Goal: Information Seeking & Learning: Understand process/instructions

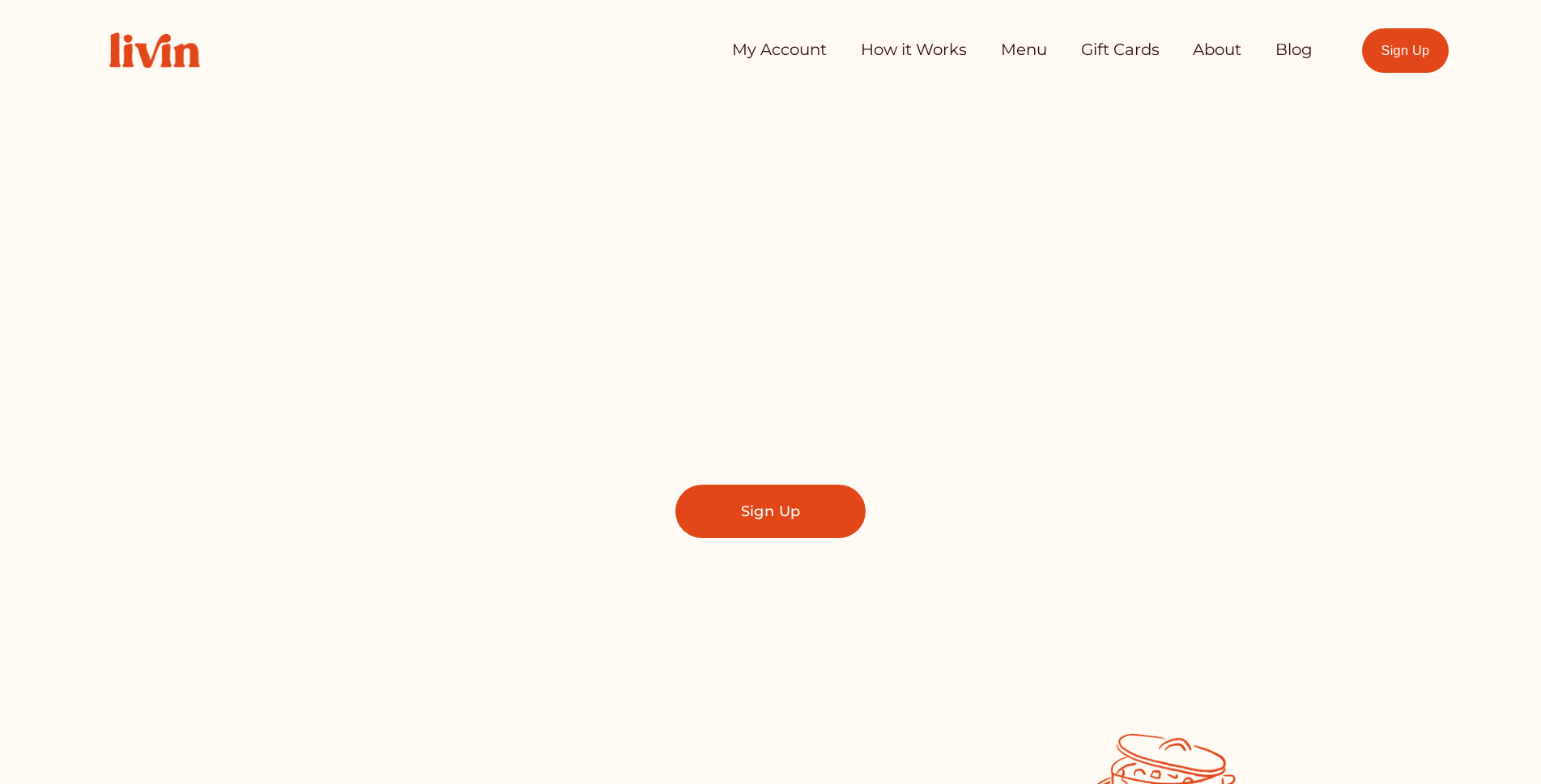
click at [747, 51] on link "My Account" at bounding box center [780, 50] width 95 height 33
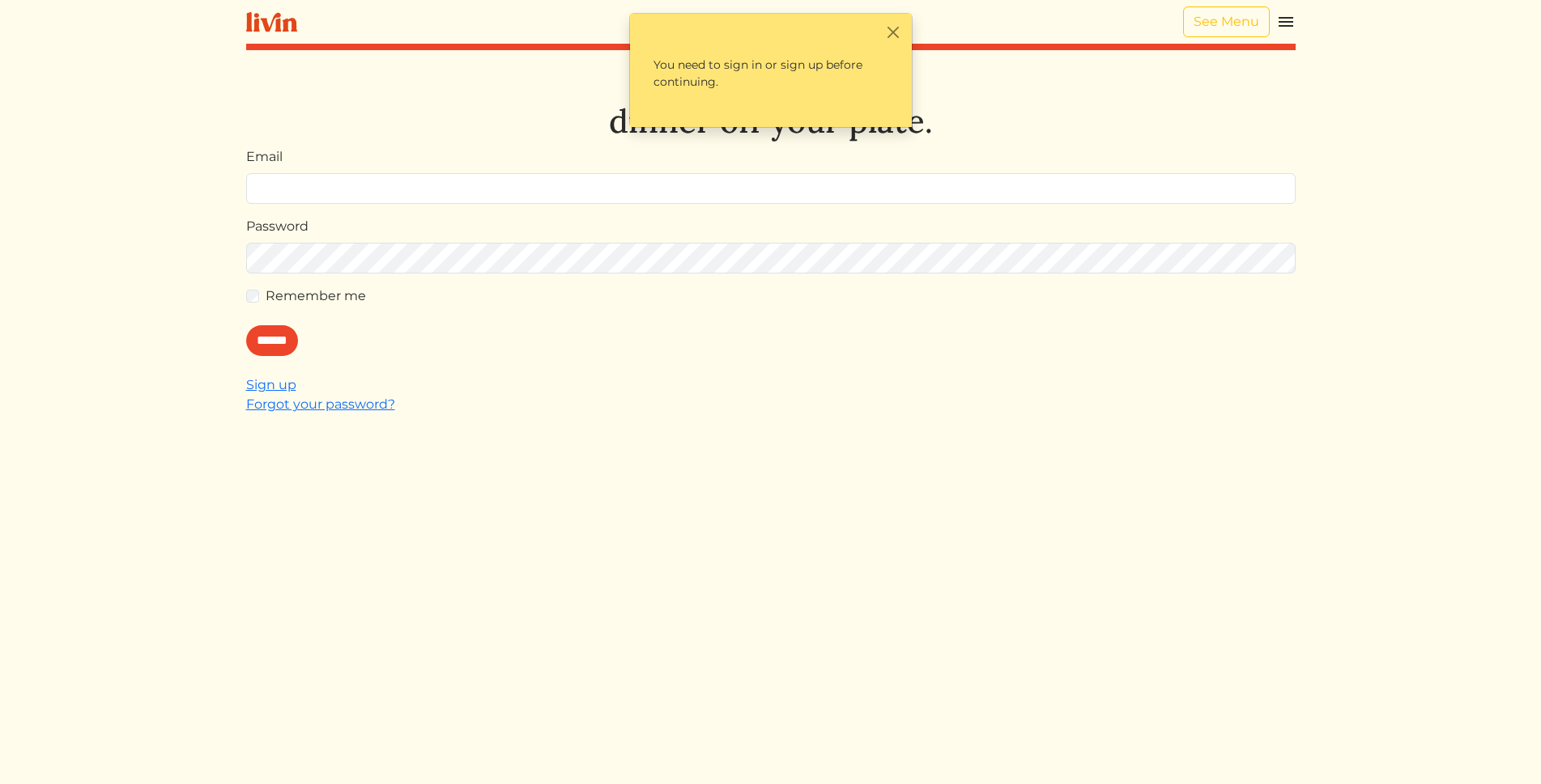
click at [462, 184] on input "Email" at bounding box center [770, 189] width 1050 height 31
type input "**********"
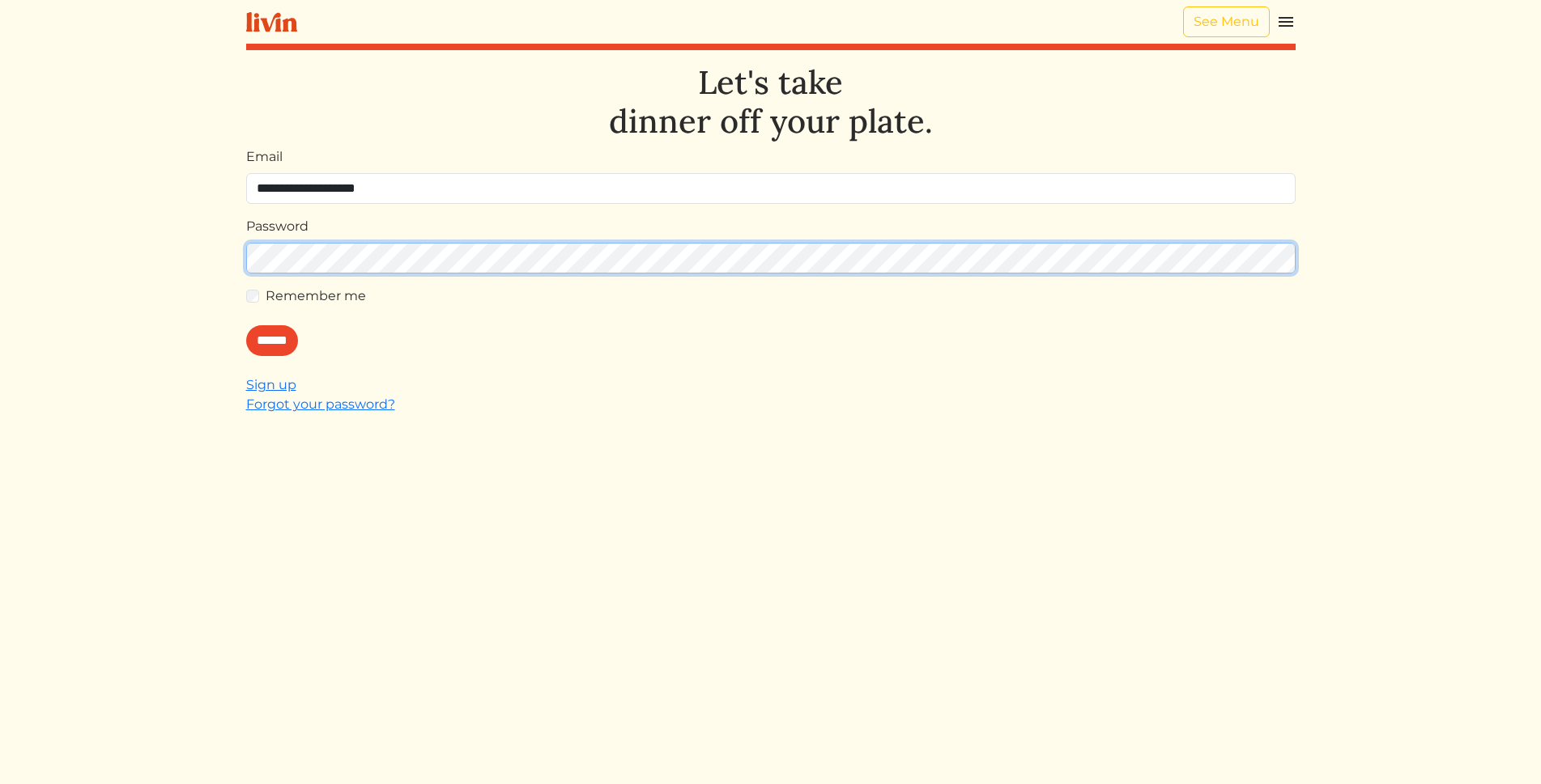
click at [246, 325] on input "******" at bounding box center [272, 341] width 52 height 31
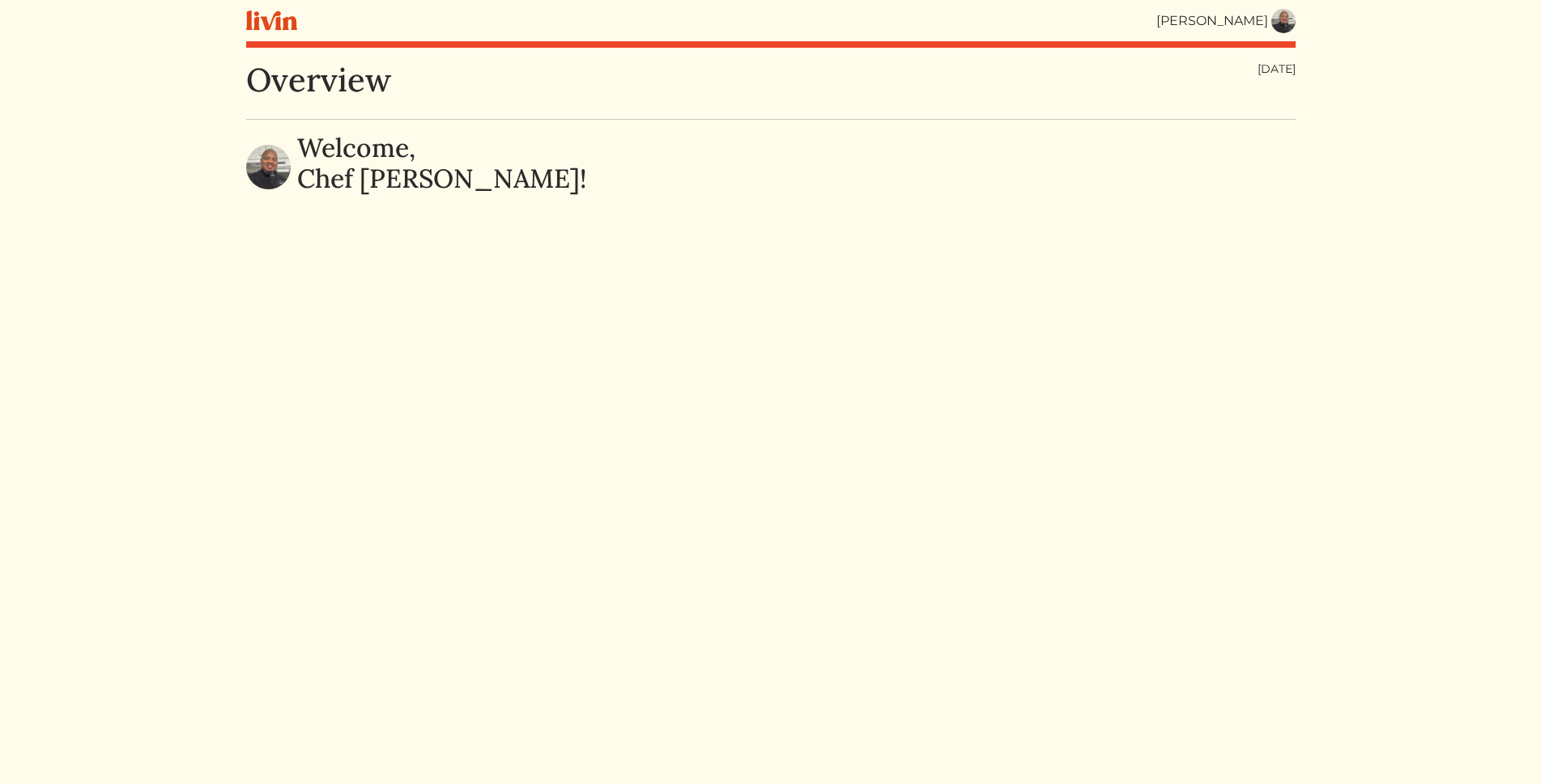
click at [1279, 15] on img at bounding box center [1283, 21] width 25 height 25
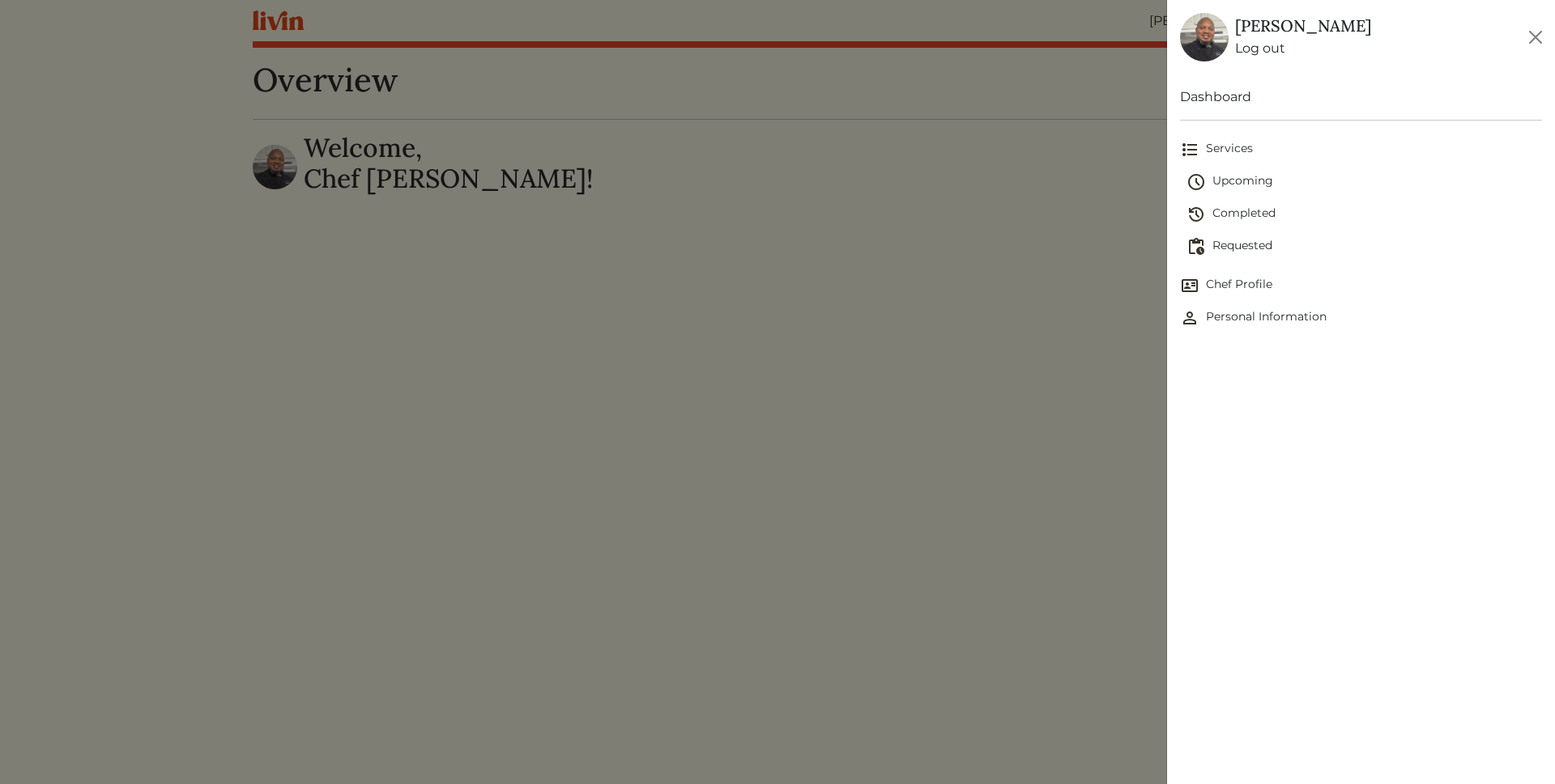
click at [1245, 183] on span "Upcoming" at bounding box center [1364, 181] width 356 height 19
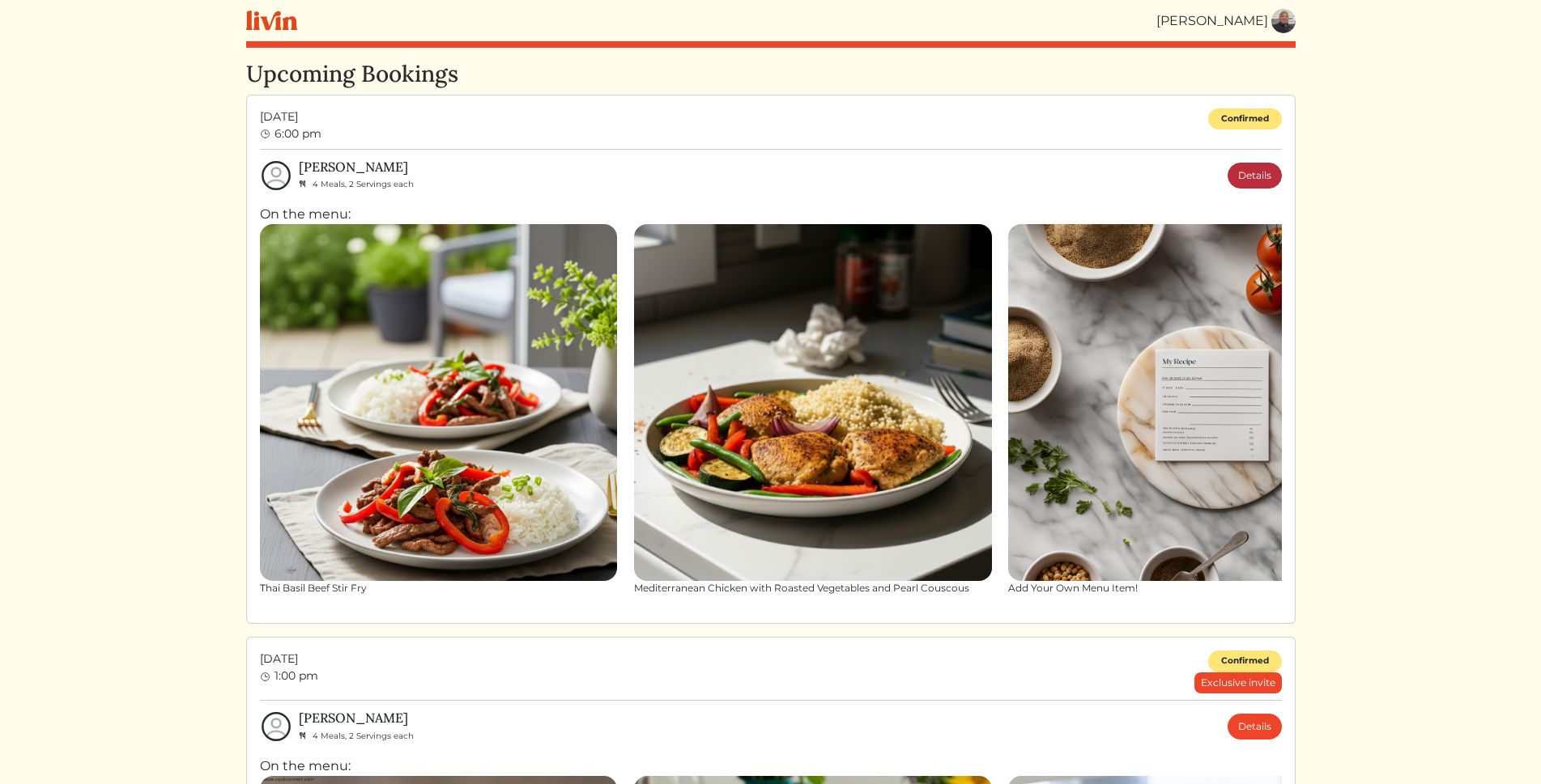
click at [1241, 176] on link "Details" at bounding box center [1254, 175] width 54 height 26
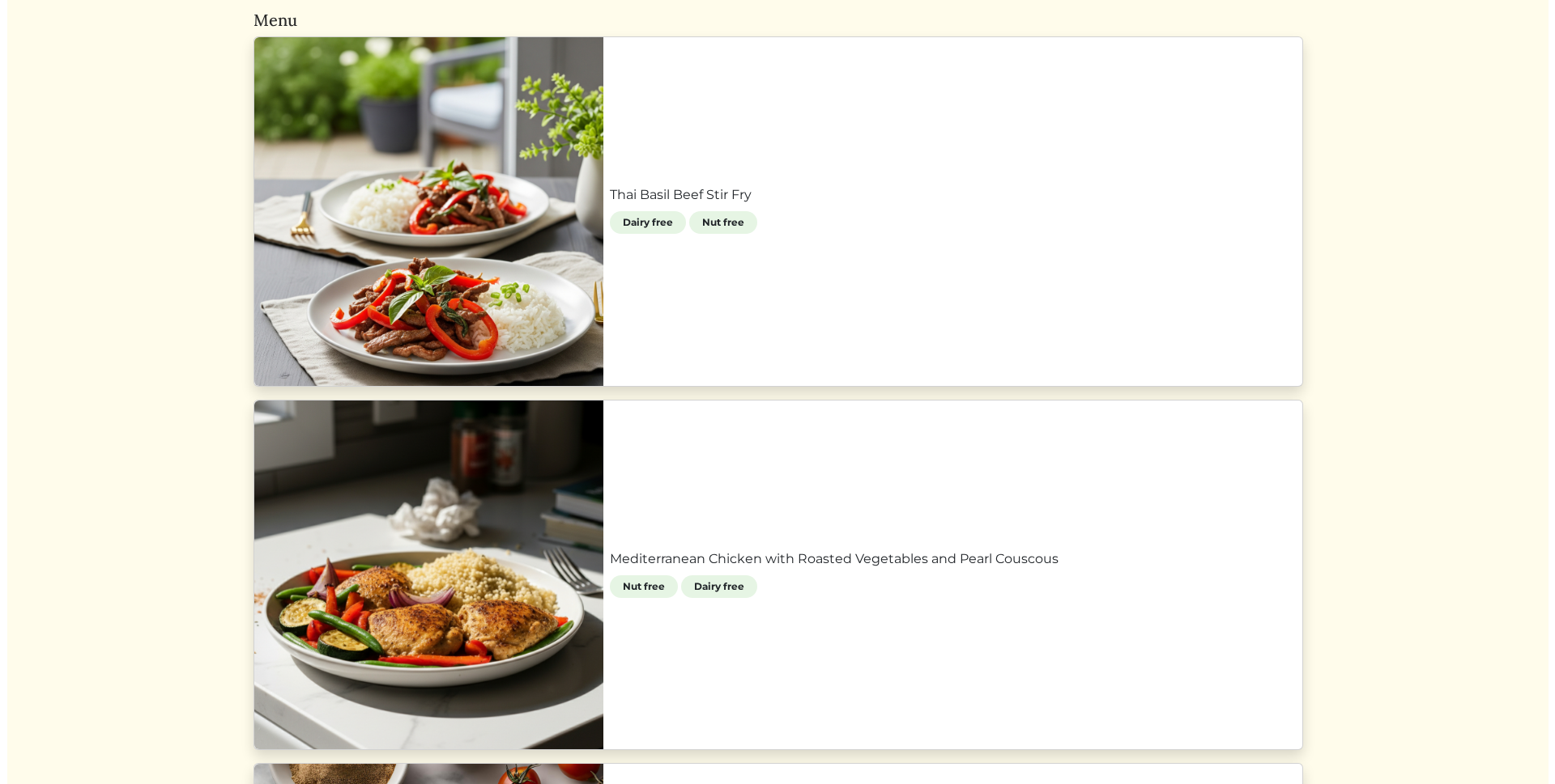
scroll to position [706, 0]
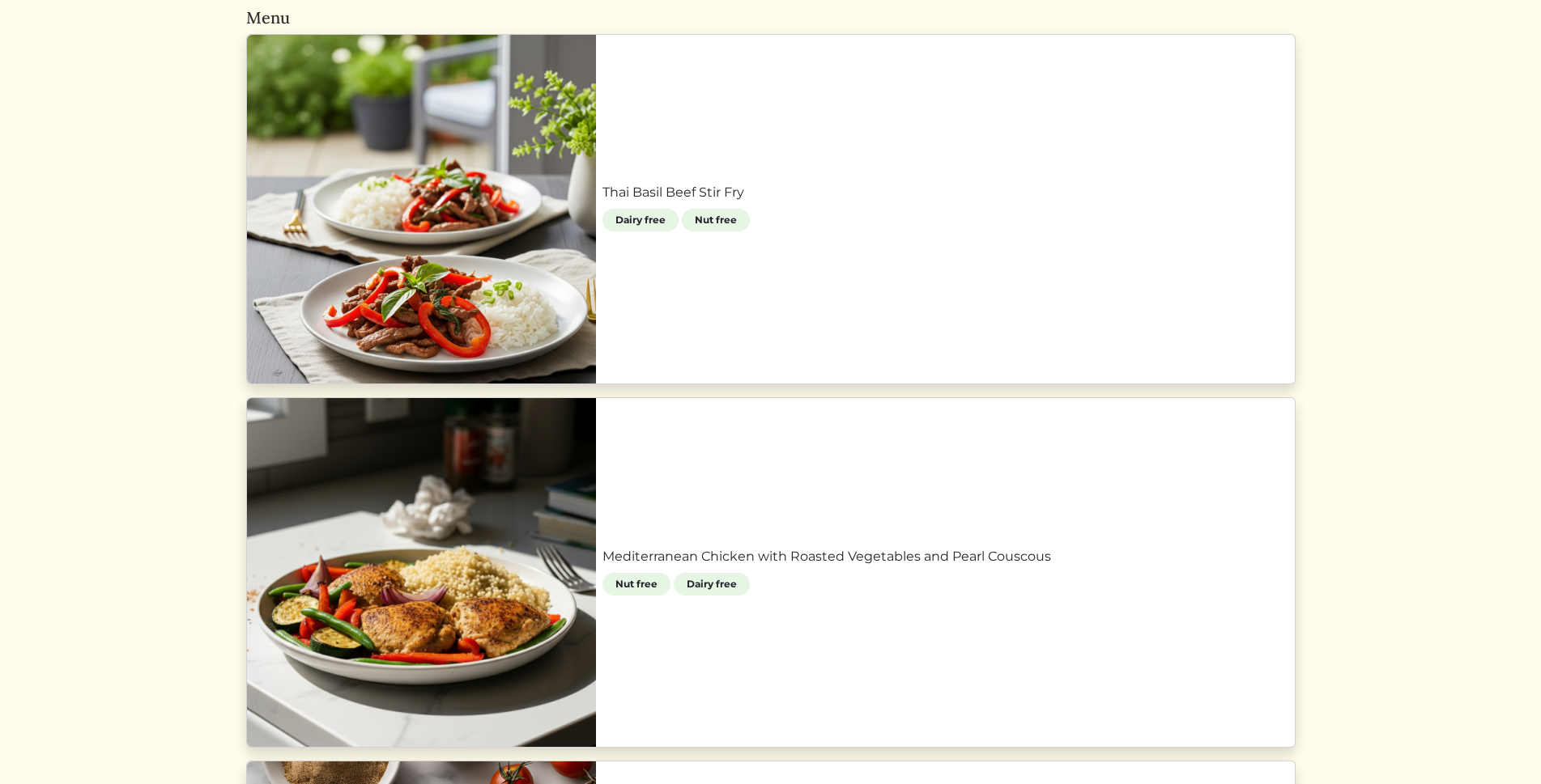
click at [603, 202] on link "Thai Basil Beef Stir Fry" at bounding box center [946, 192] width 686 height 19
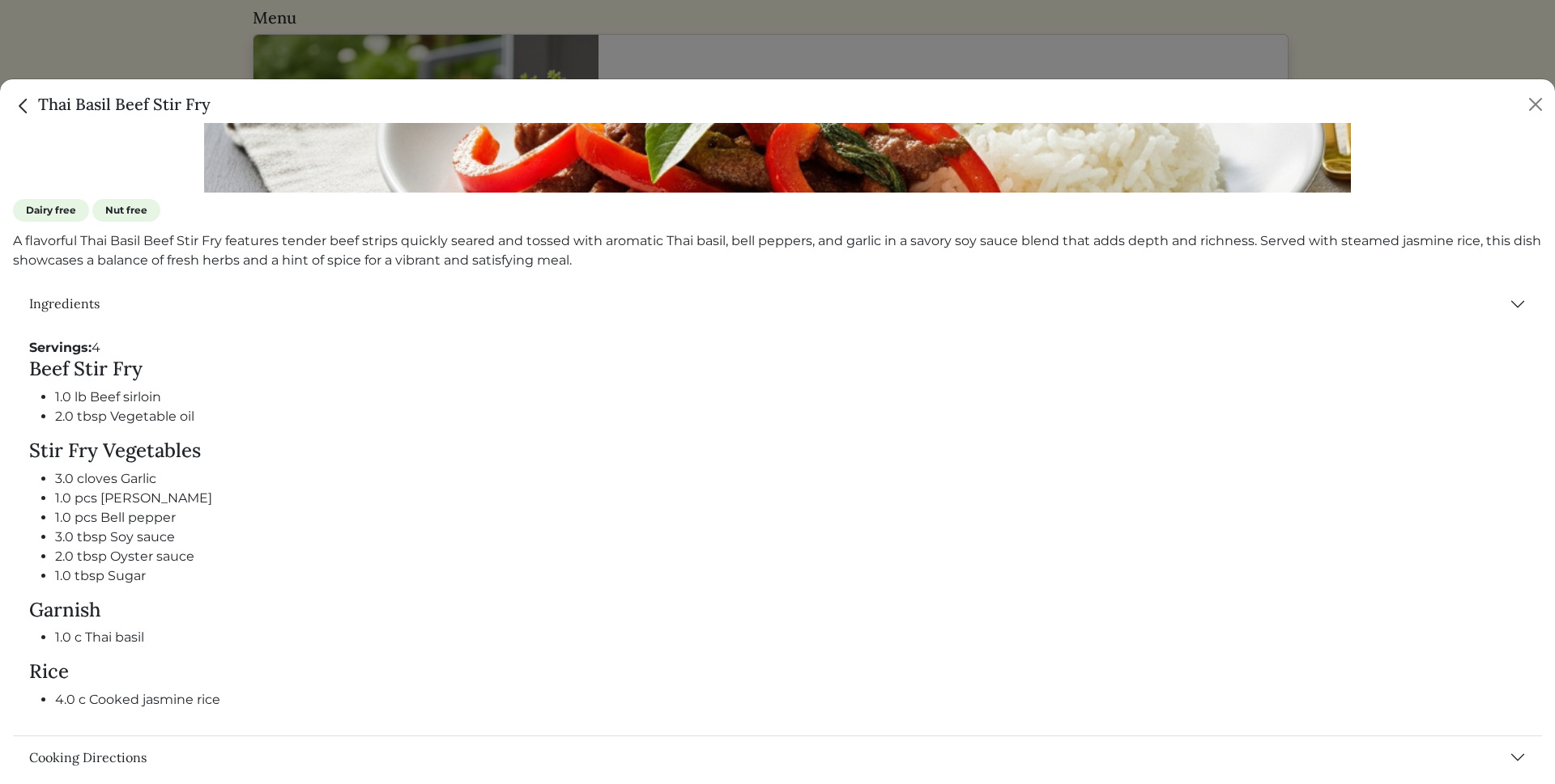
scroll to position [727, 0]
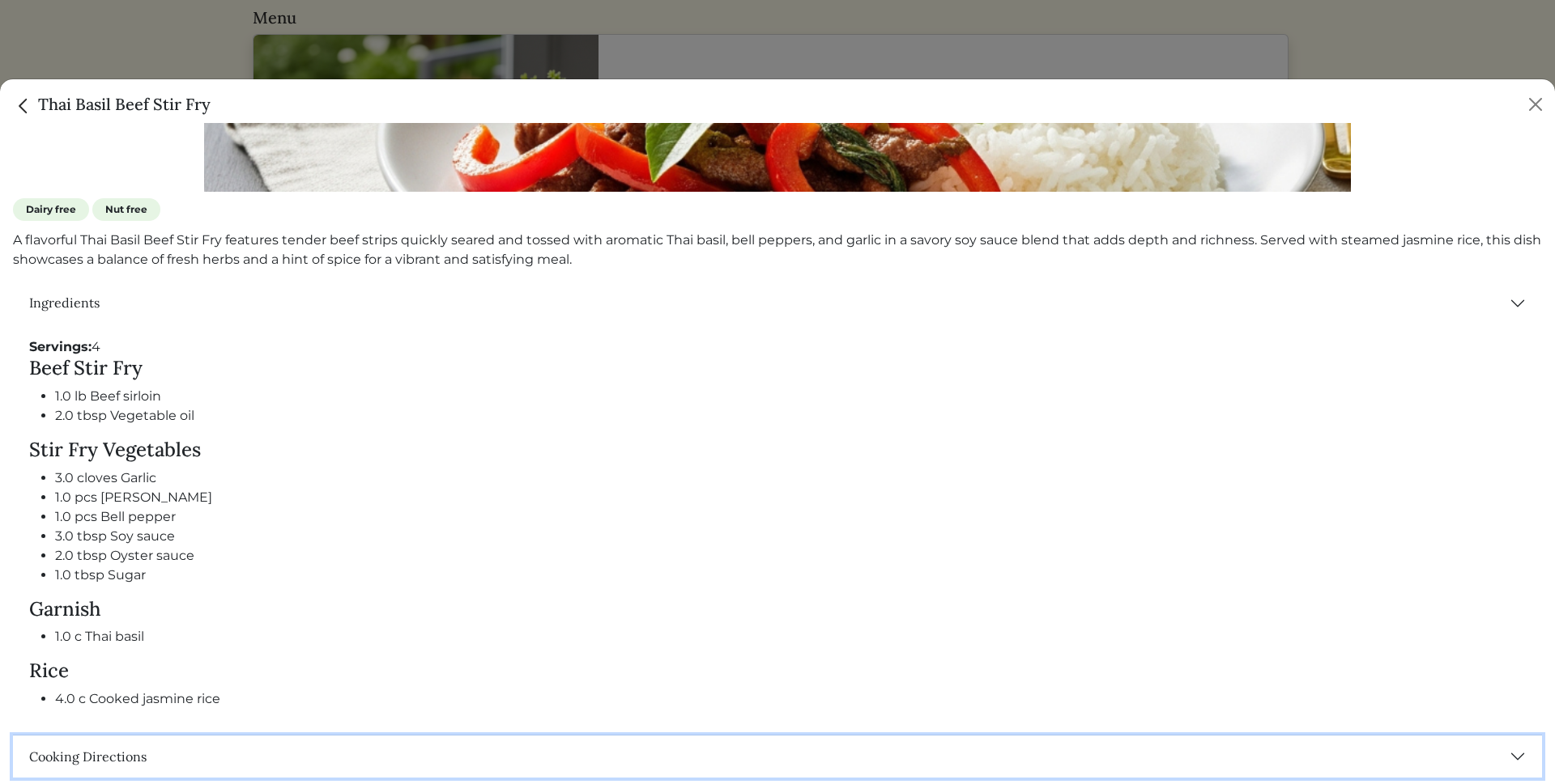
click at [1506, 752] on button "Cooking Directions" at bounding box center [777, 757] width 1529 height 42
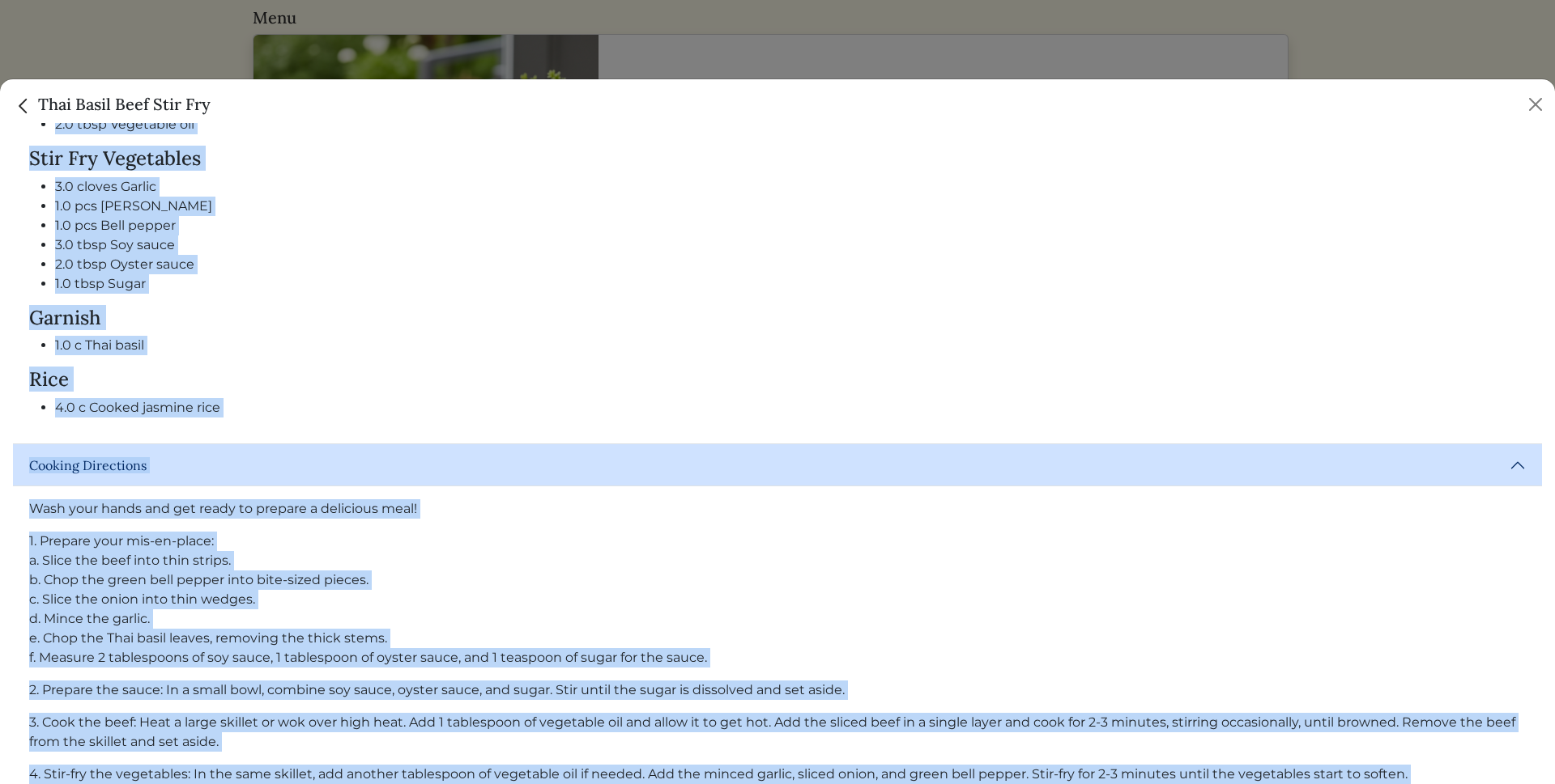
scroll to position [1168, 0]
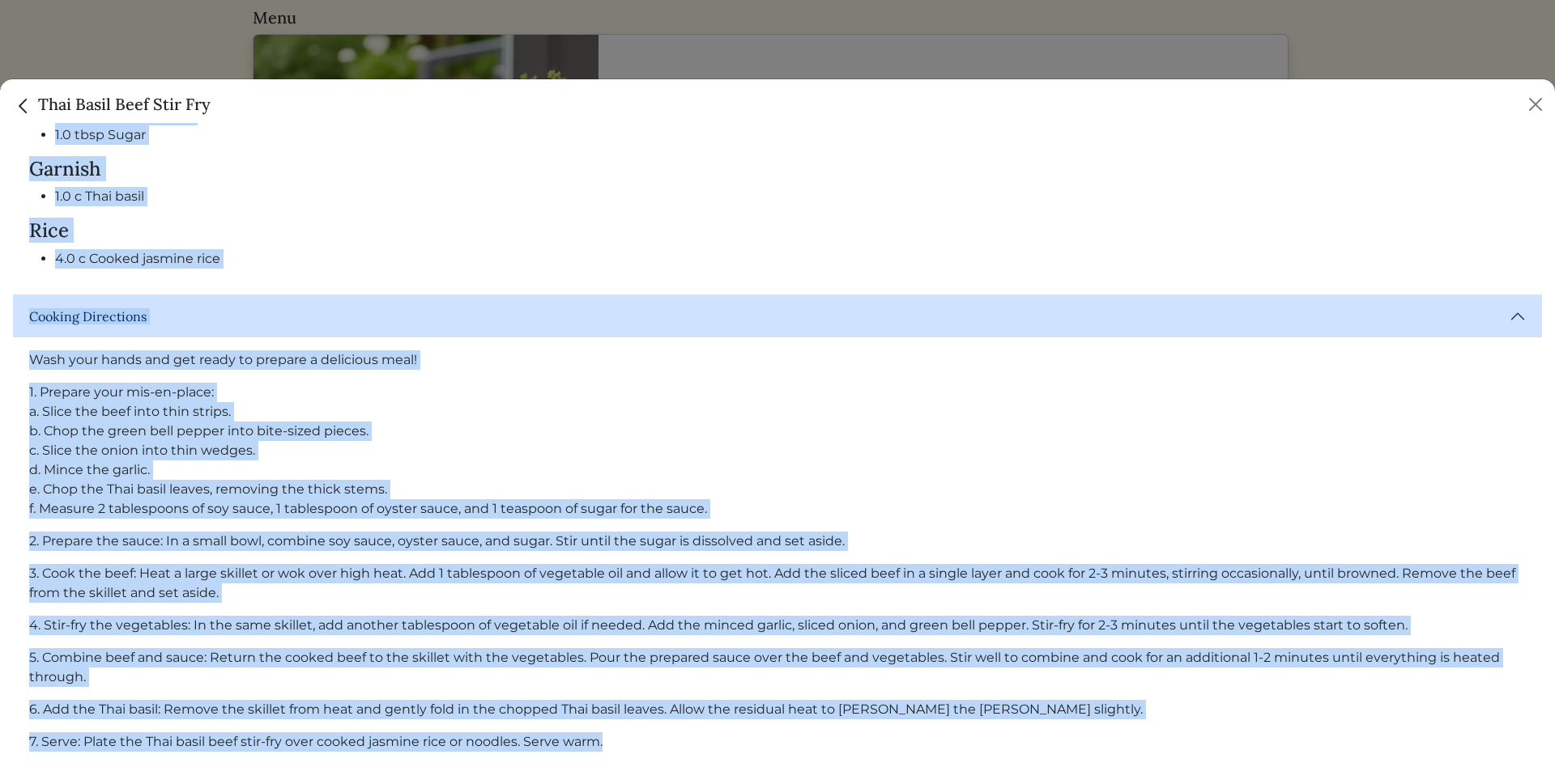
drag, startPoint x: 20, startPoint y: 491, endPoint x: 610, endPoint y: 758, distance: 647.6
click at [610, 758] on div "Ingredients Servings: 4 Beef Stir Fry 1.0 lb Beef sirloin 2.0 tbsp Vegetable oi…" at bounding box center [777, 310] width 1529 height 935
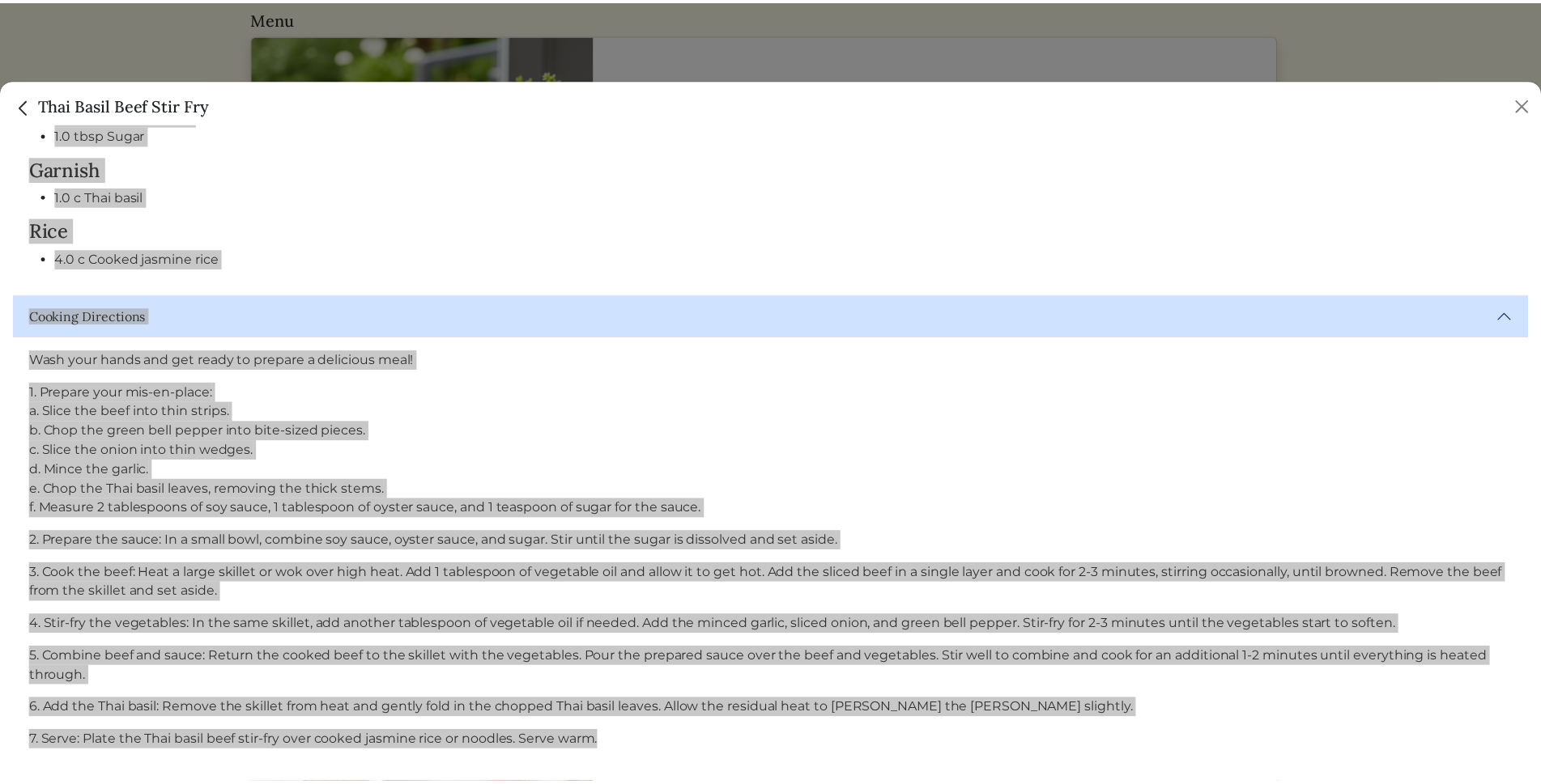
scroll to position [973, 0]
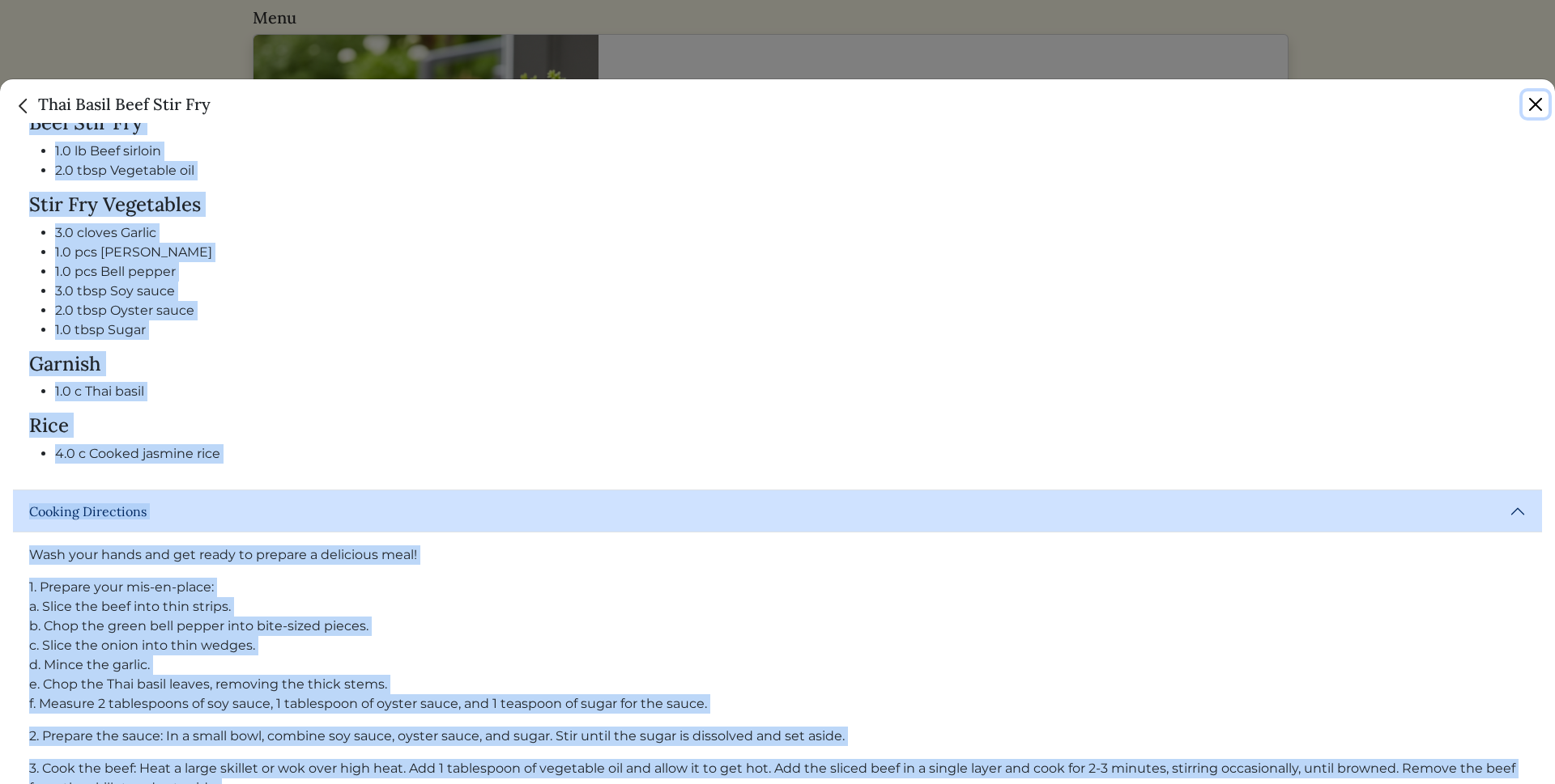
click at [1539, 107] on button "Close" at bounding box center [1535, 104] width 26 height 26
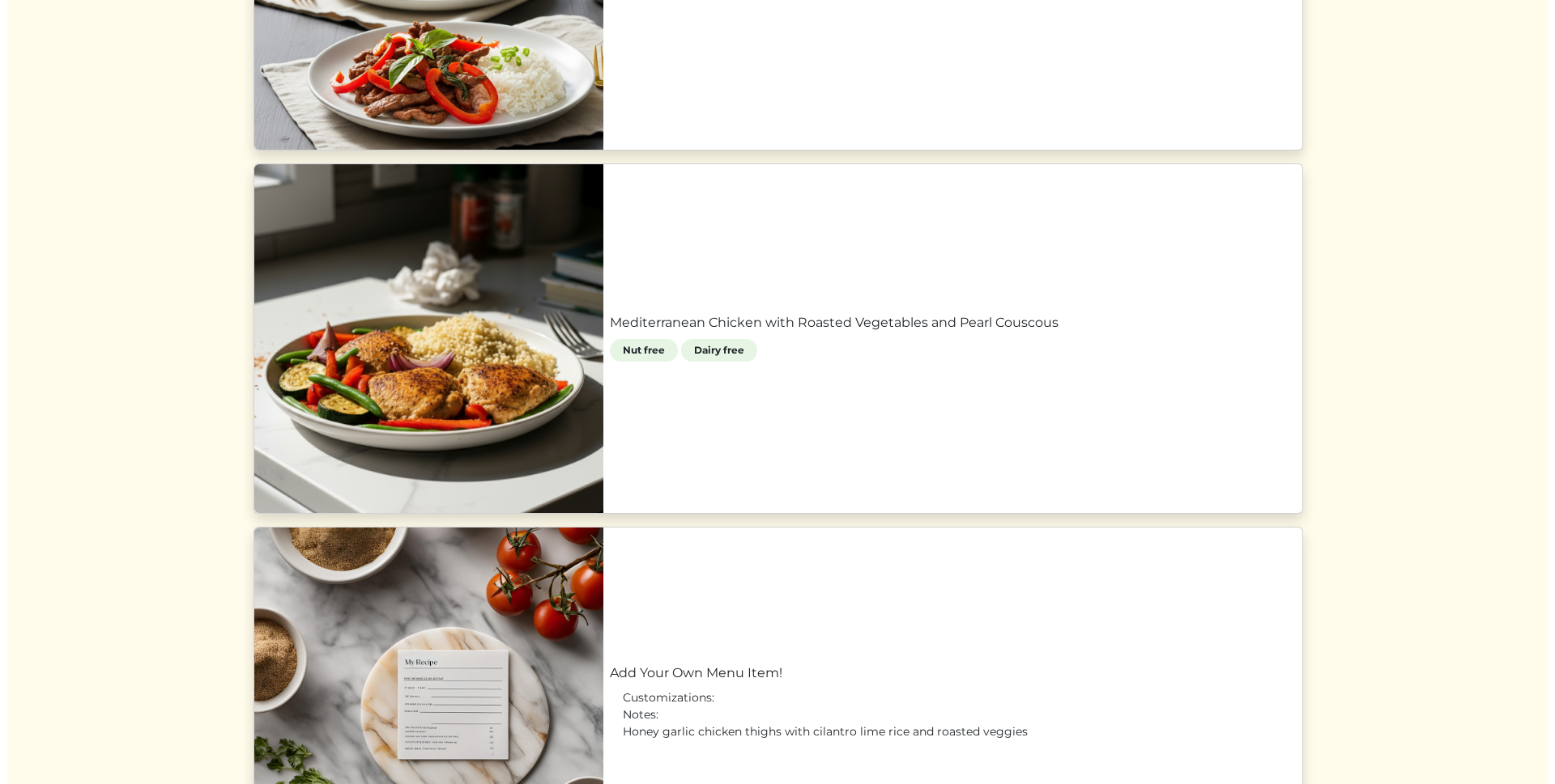
scroll to position [941, 0]
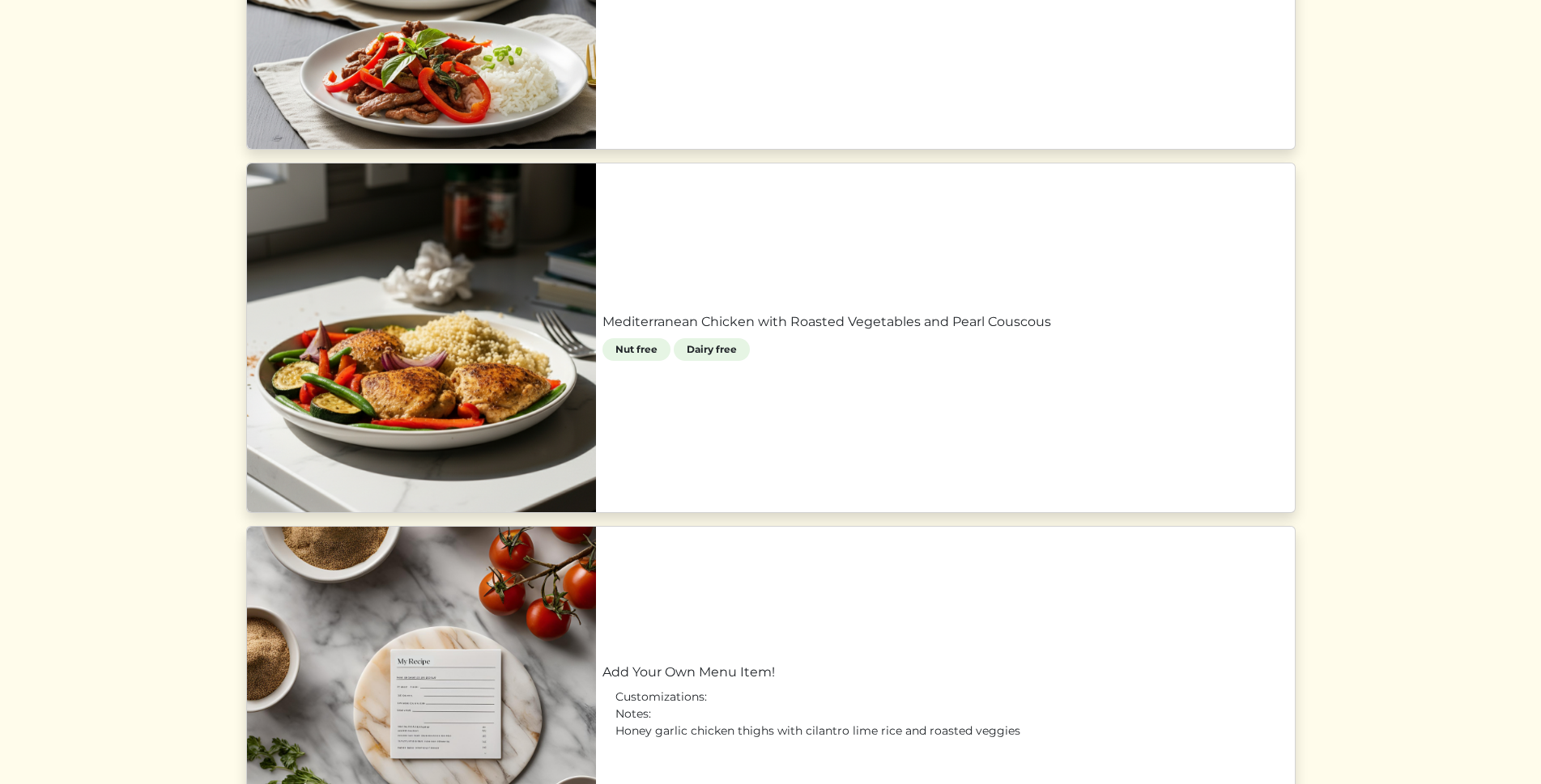
click at [603, 332] on link "Mediterranean Chicken with Roasted Vegetables and Pearl Couscous" at bounding box center [946, 322] width 686 height 19
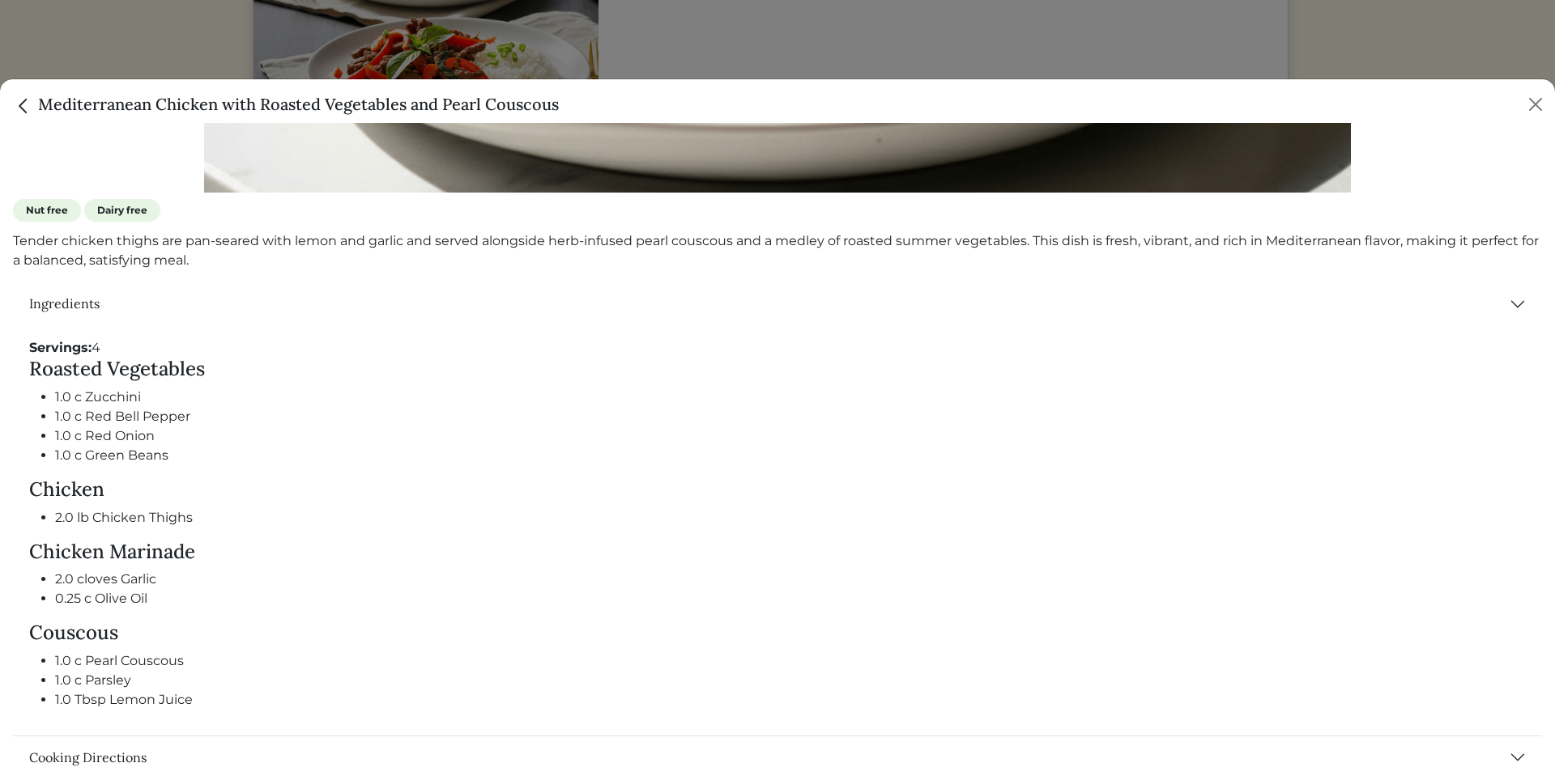
scroll to position [727, 0]
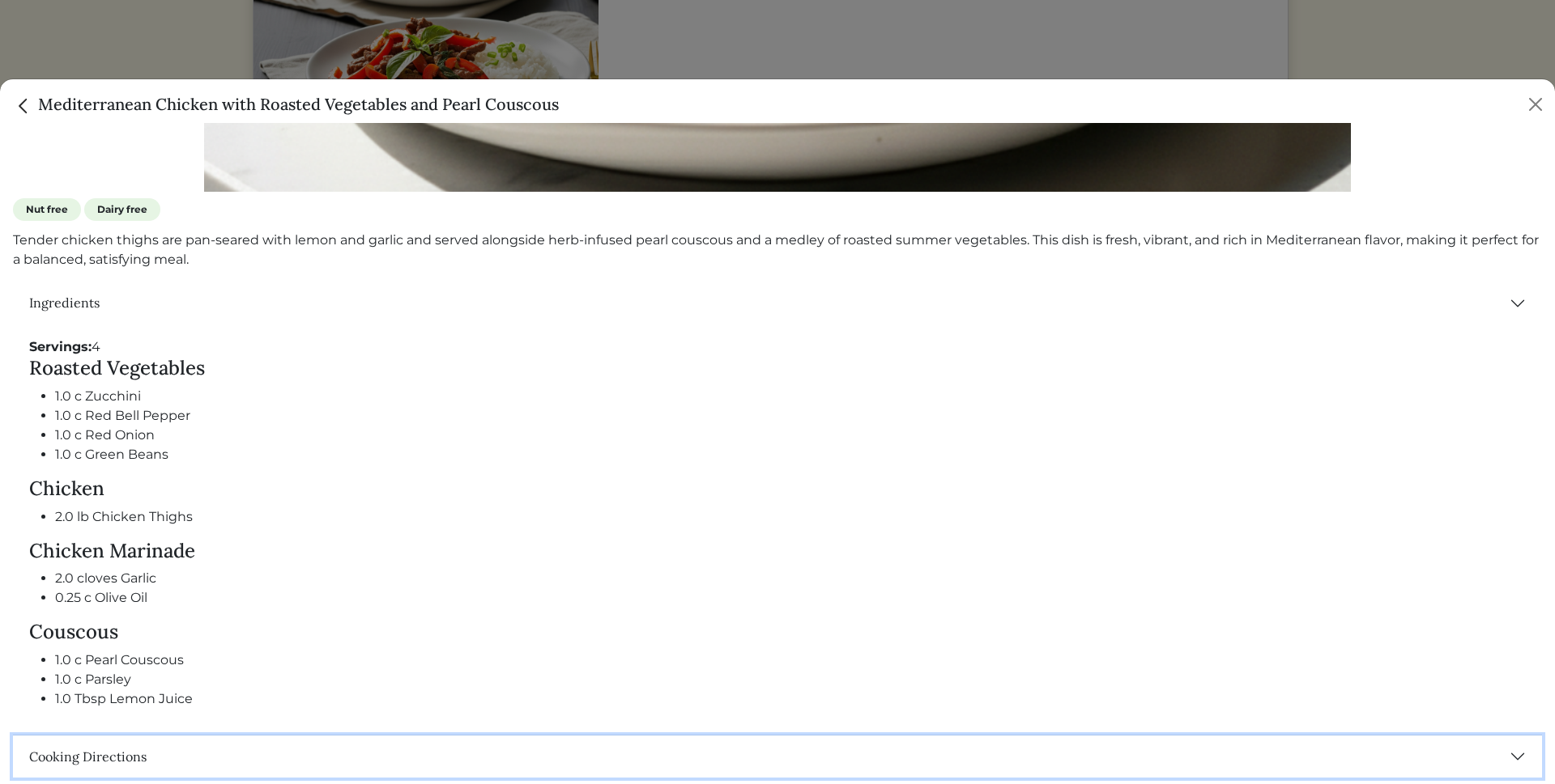
click at [1499, 745] on button "Cooking Directions" at bounding box center [777, 757] width 1529 height 42
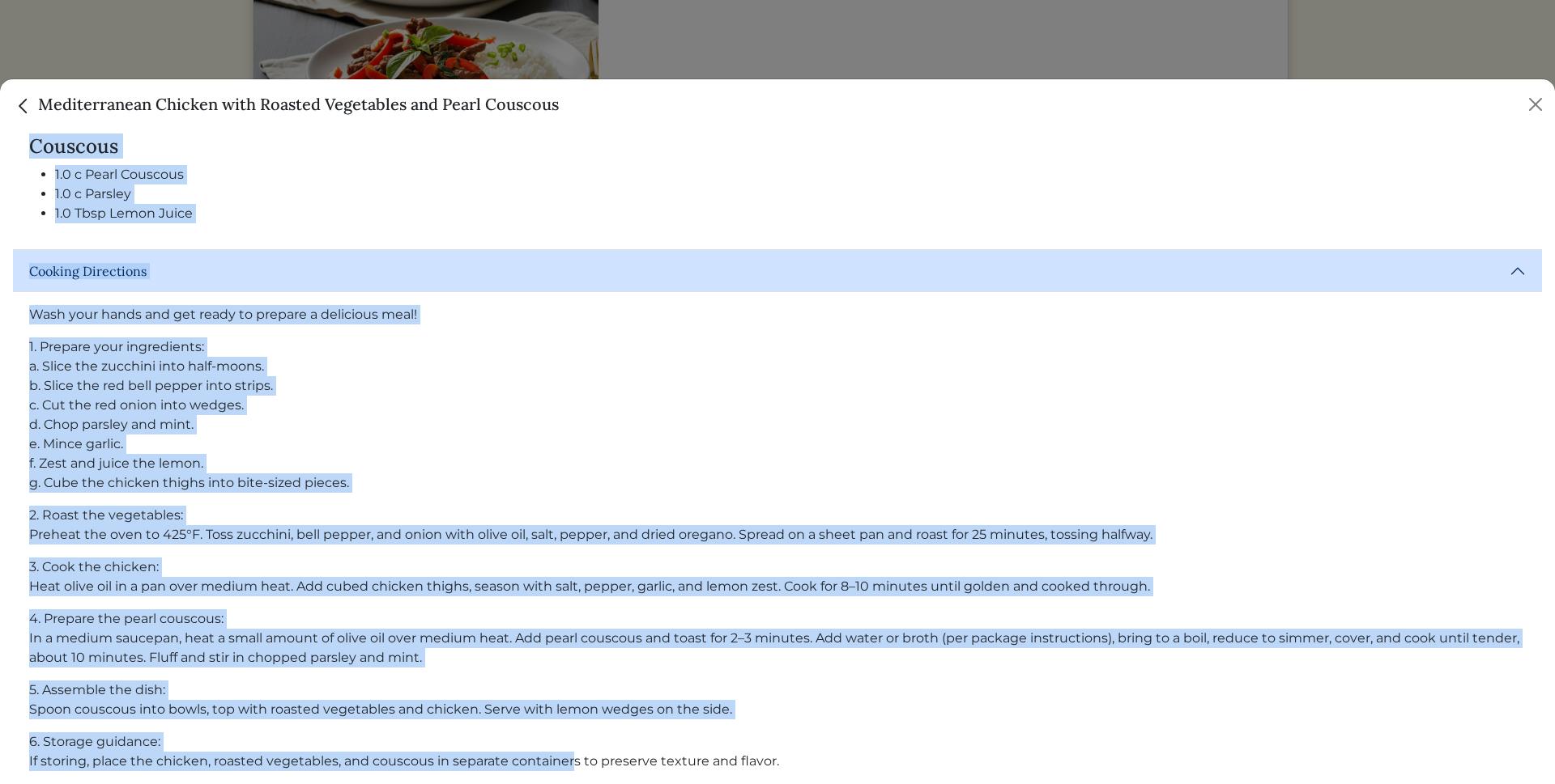
scroll to position [1233, 0]
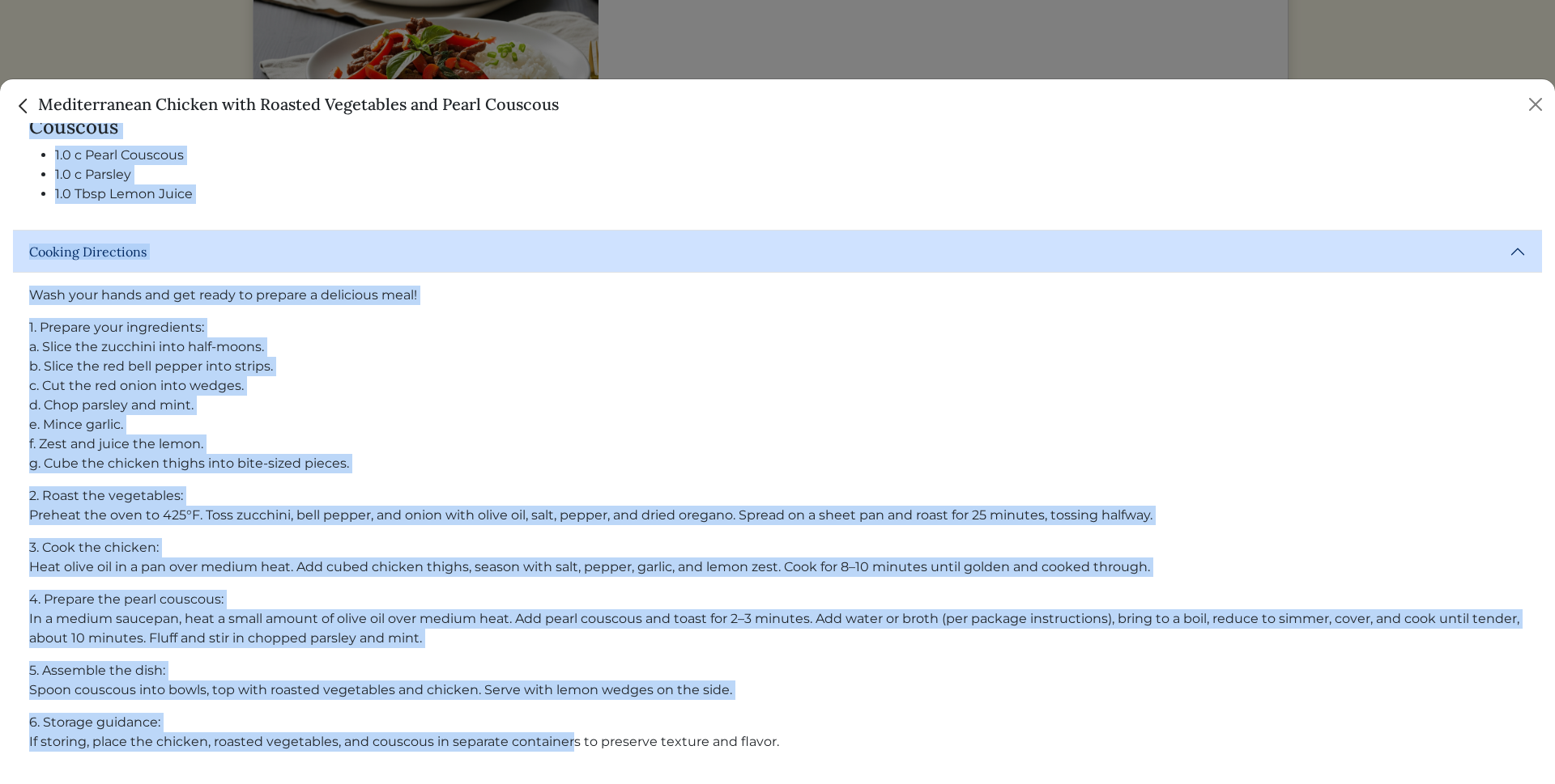
drag, startPoint x: 19, startPoint y: 355, endPoint x: 865, endPoint y: 734, distance: 927.0
click at [865, 734] on div "Ingredients Servings: 4 Roasted Vegetables 1.0 c Zucchini 1.0 c Red Bell Pepper…" at bounding box center [777, 277] width 1529 height 1000
drag, startPoint x: 865, startPoint y: 734, endPoint x: 870, endPoint y: 686, distance: 48.3
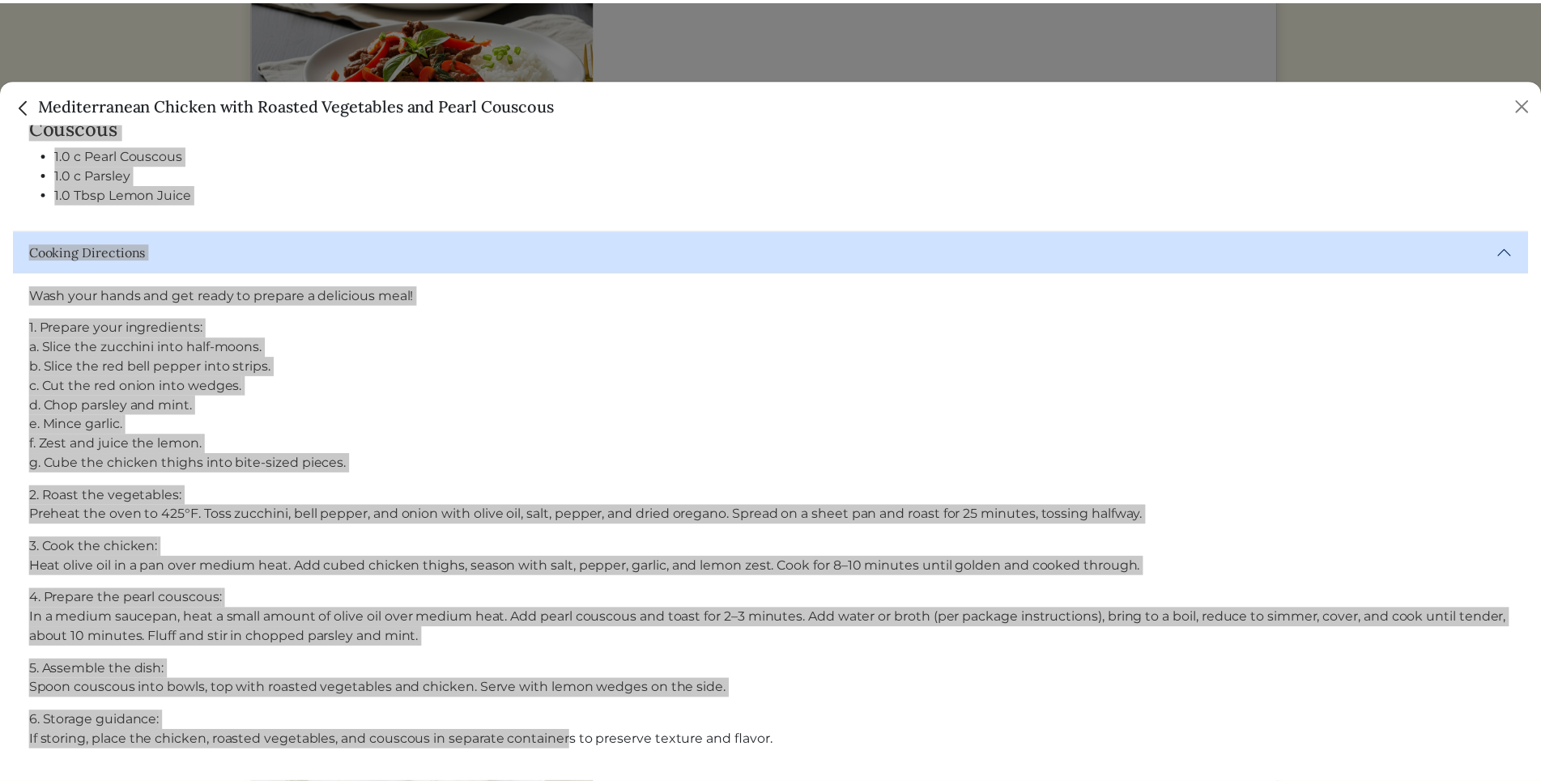
scroll to position [1037, 0]
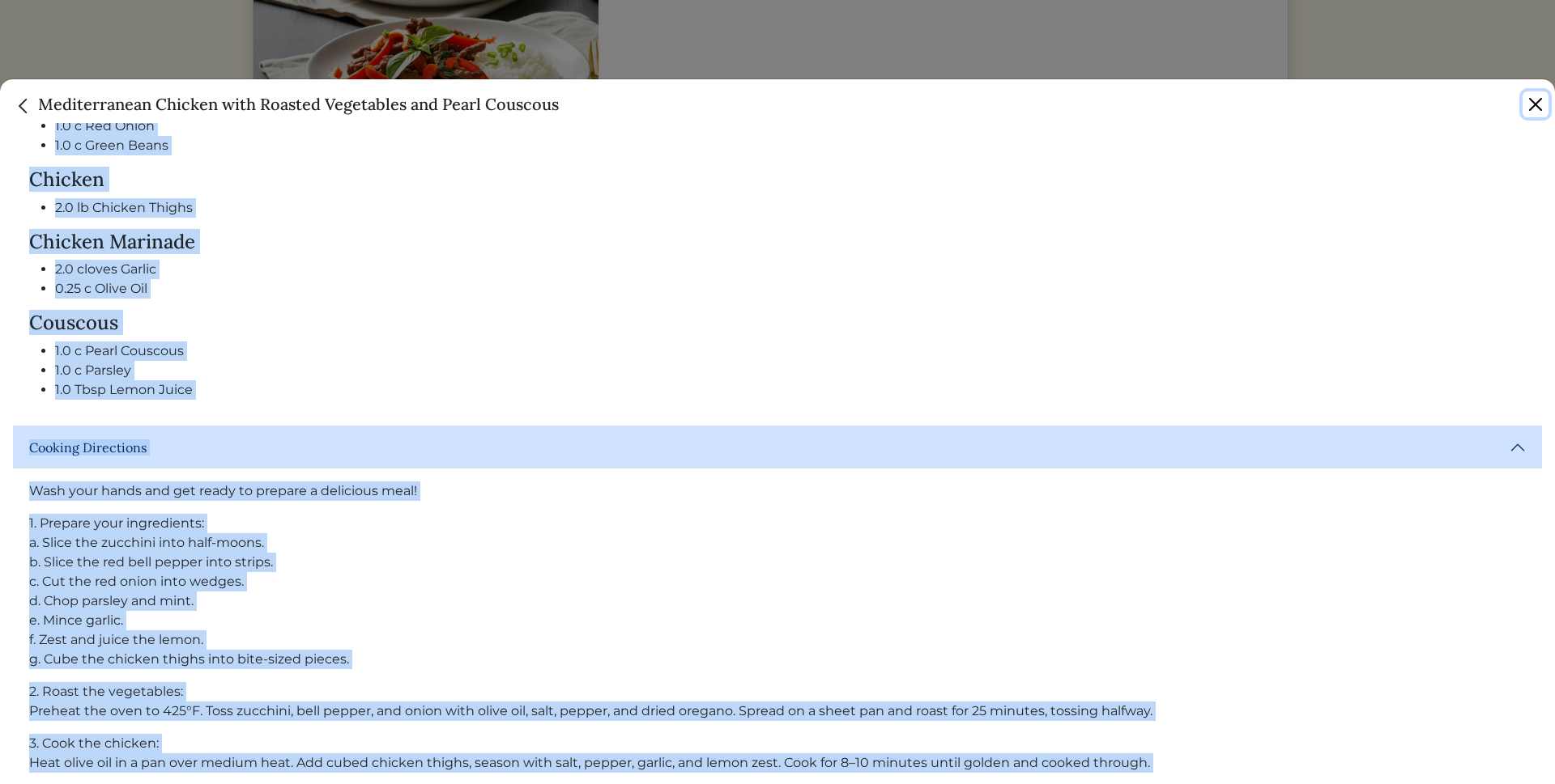
click at [1539, 108] on button "Close" at bounding box center [1535, 104] width 26 height 26
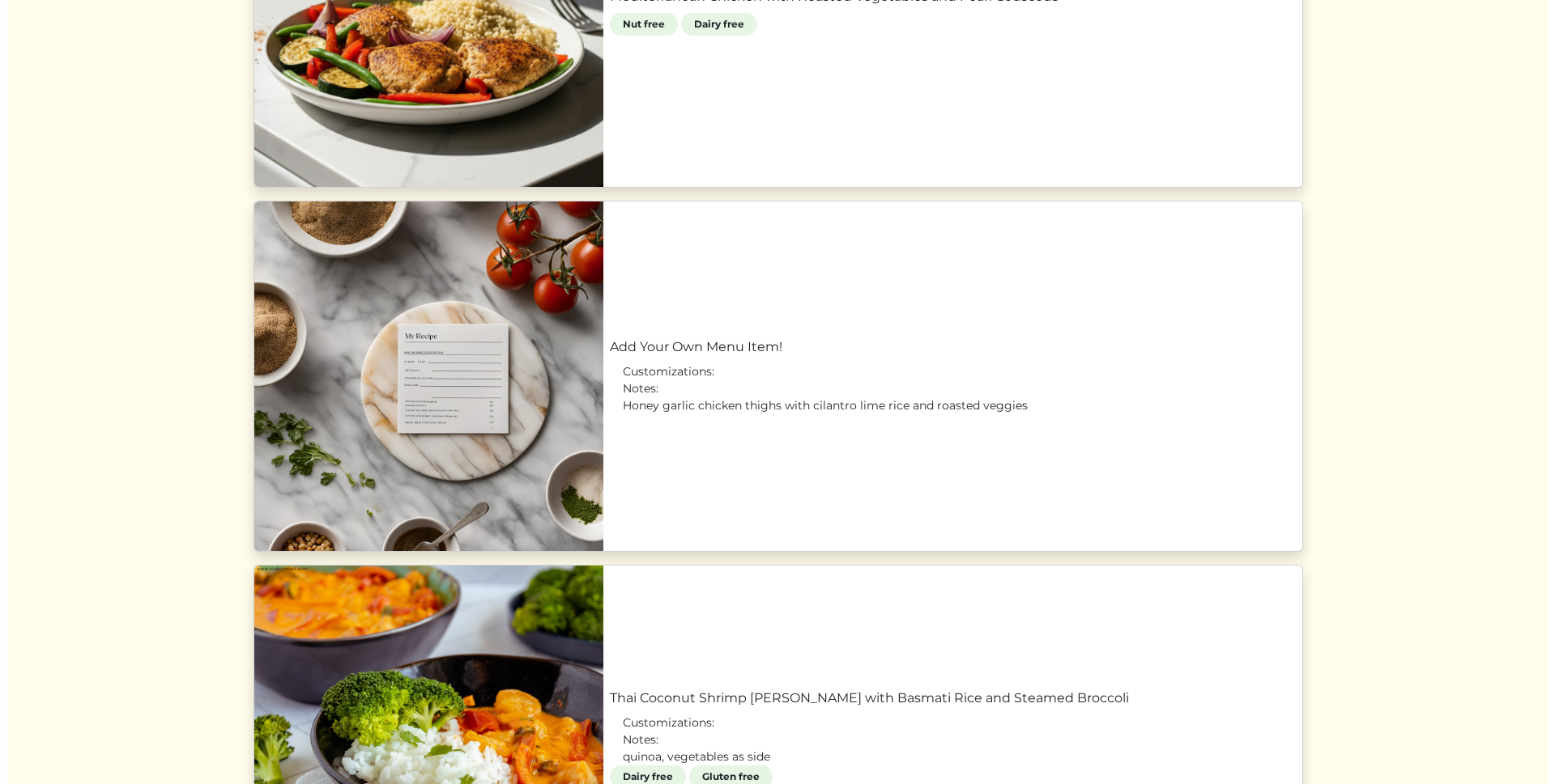
scroll to position [1294, 0]
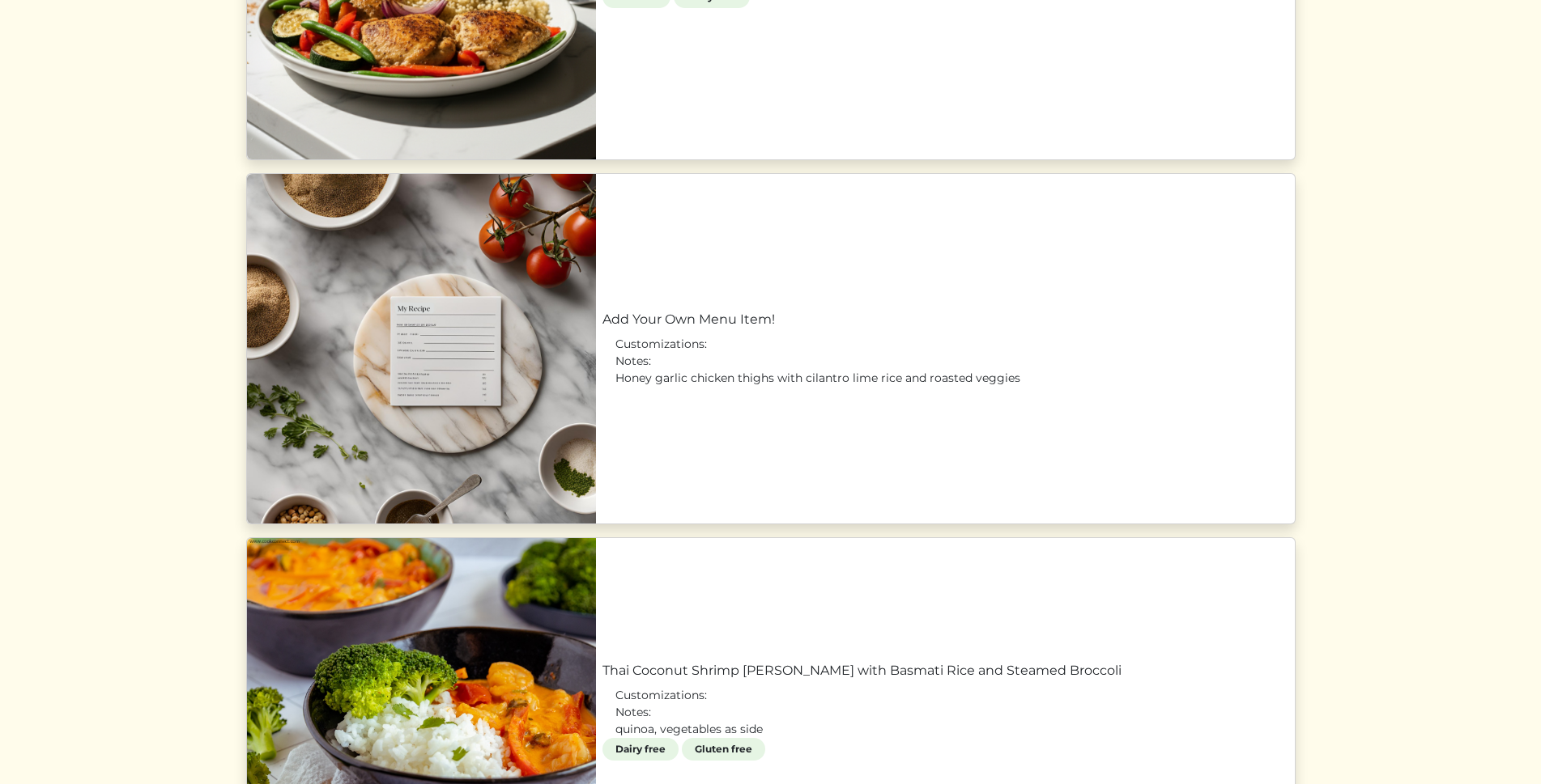
click at [603, 329] on link "Add Your Own Menu Item!" at bounding box center [946, 319] width 686 height 19
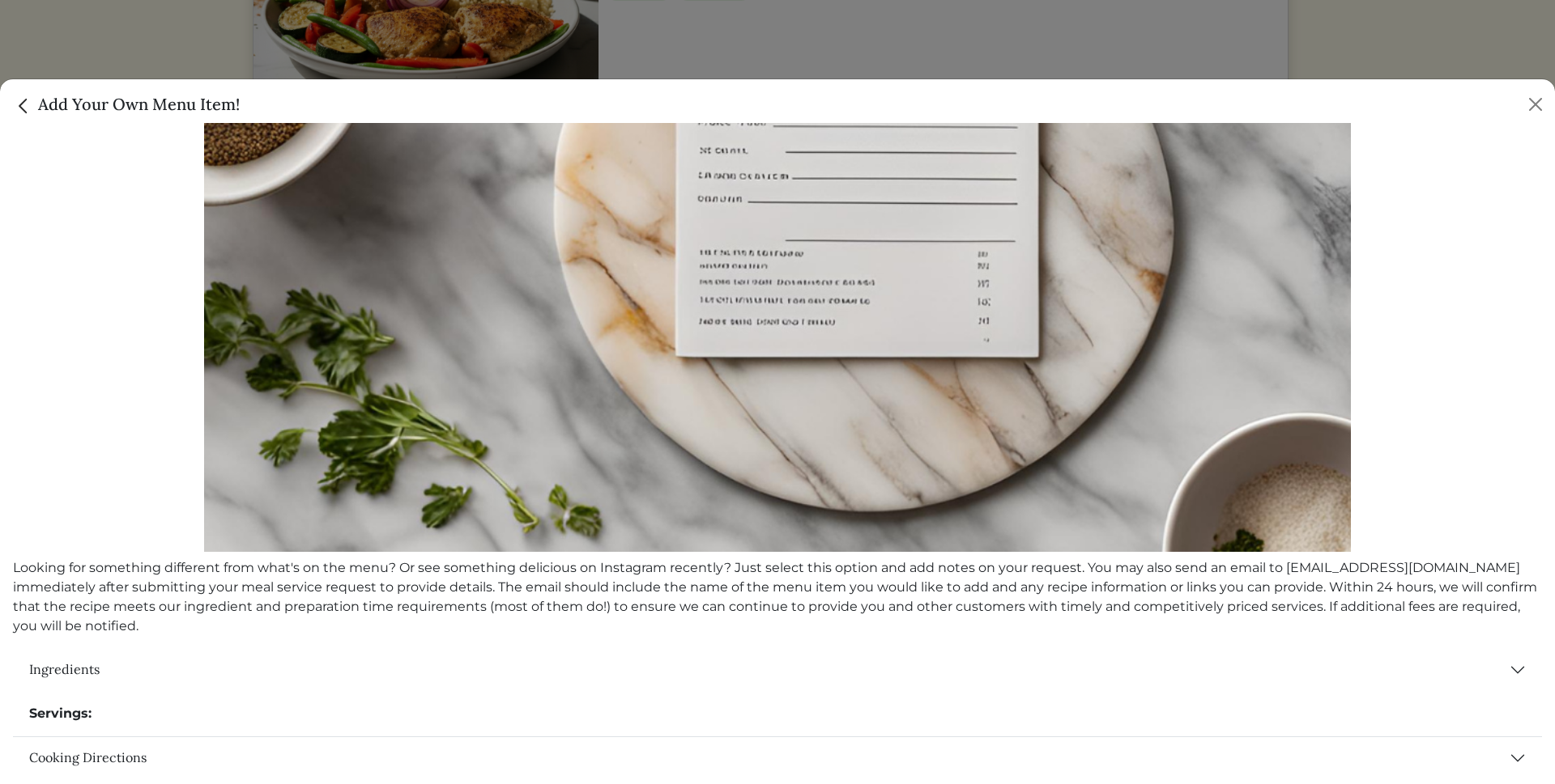
scroll to position [368, 0]
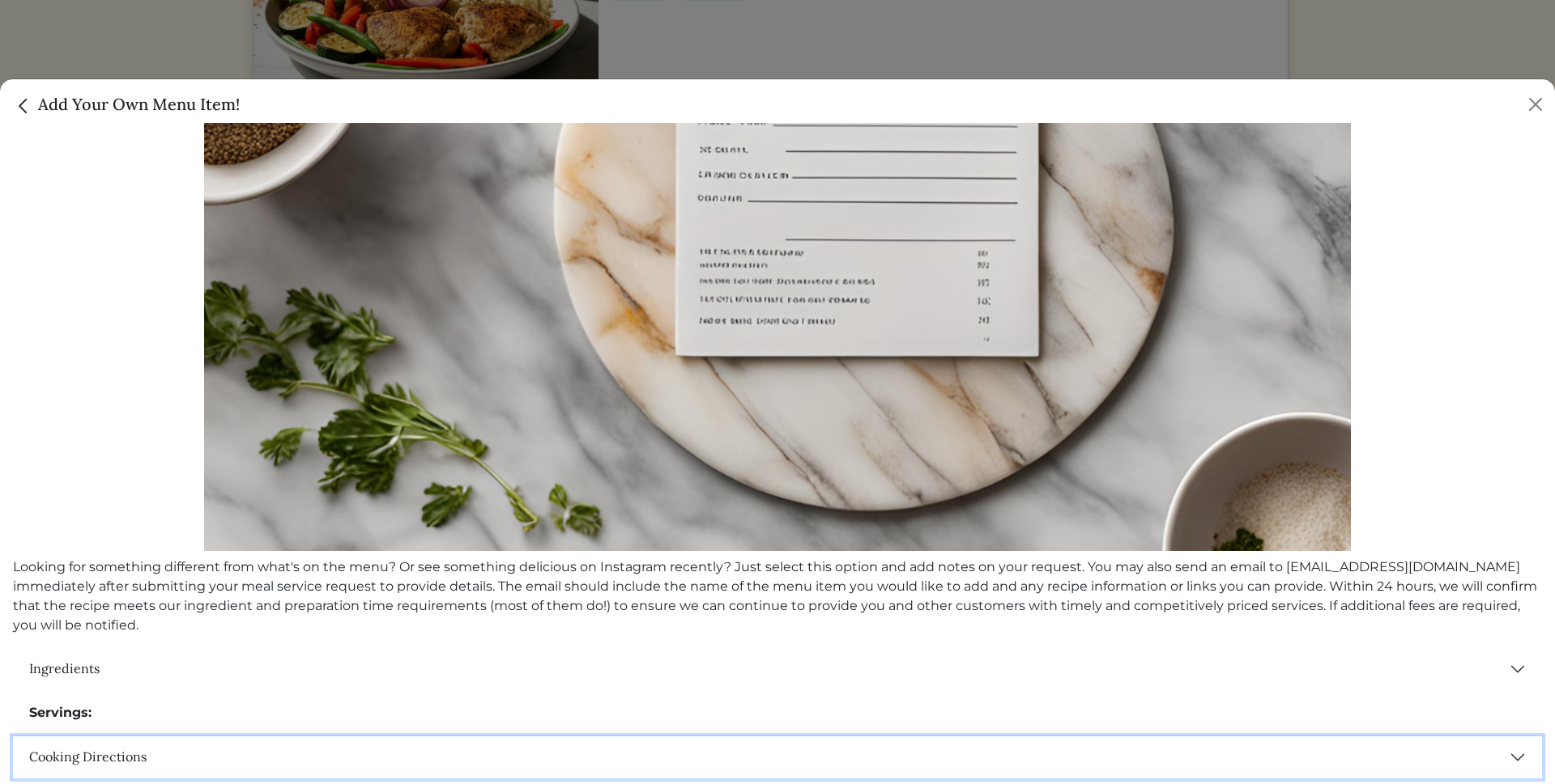
click at [1509, 748] on button "Cooking Directions" at bounding box center [777, 758] width 1529 height 42
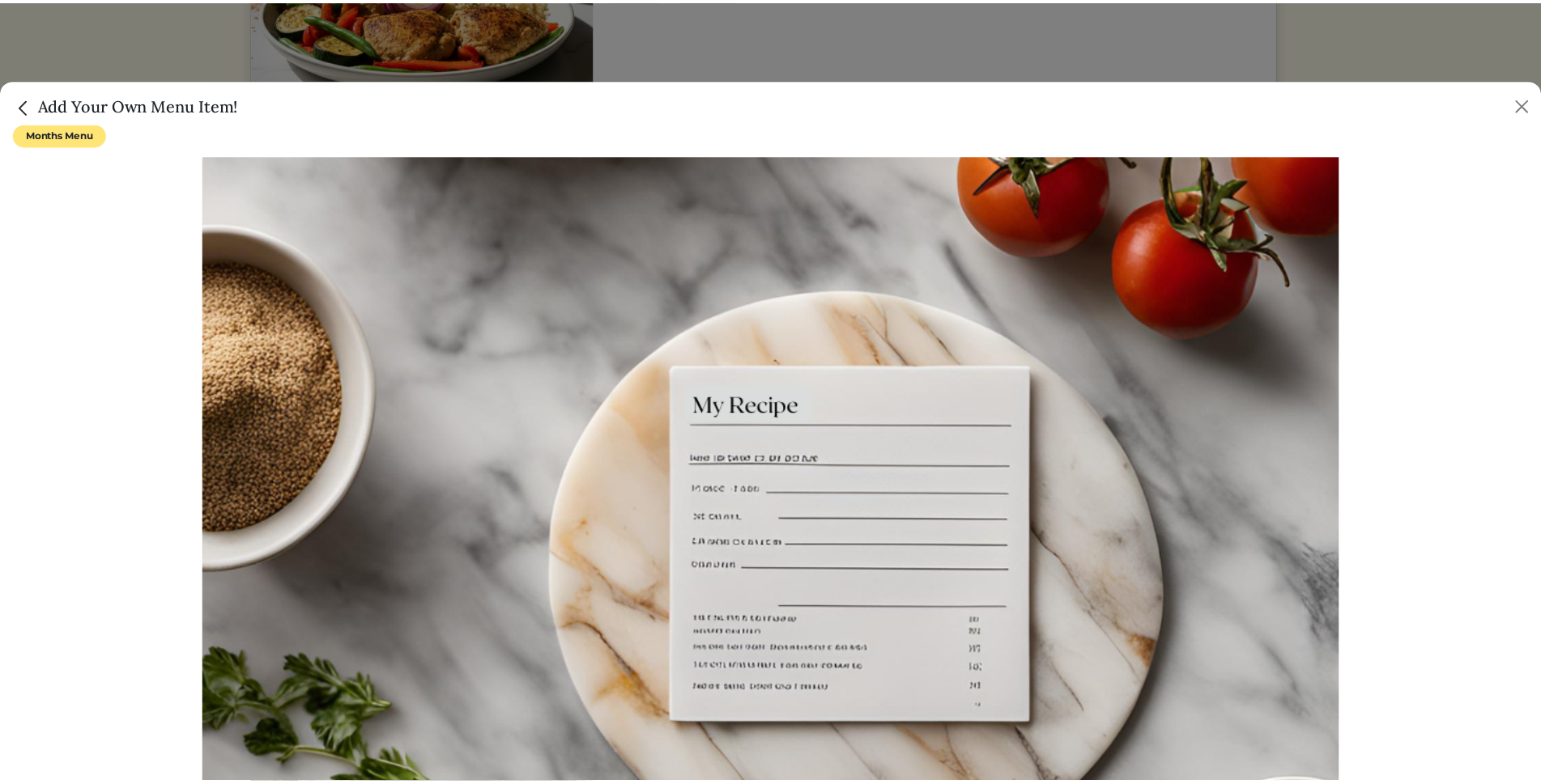
scroll to position [0, 0]
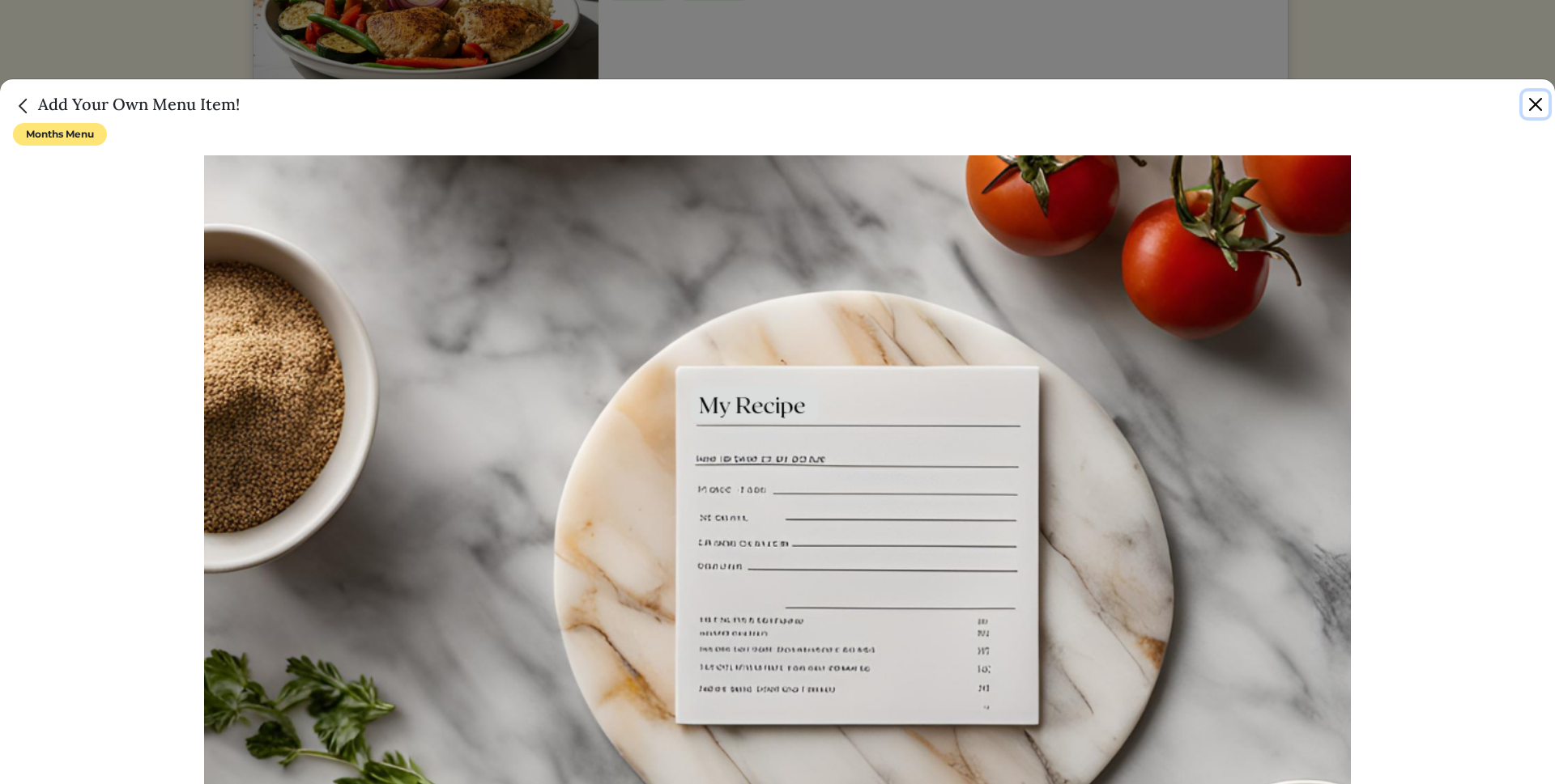
click at [1534, 103] on button "Close" at bounding box center [1535, 104] width 26 height 26
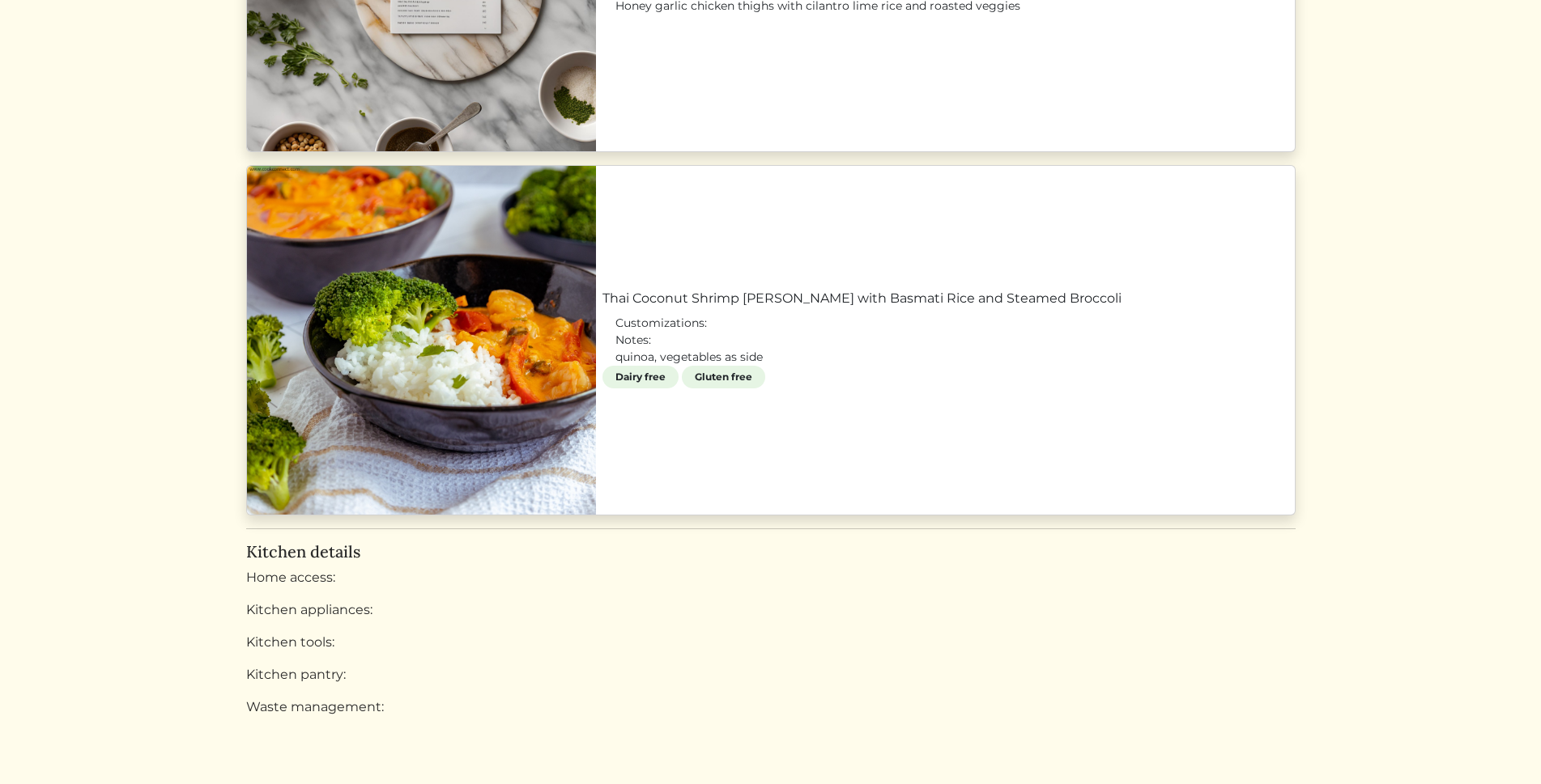
scroll to position [1672, 0]
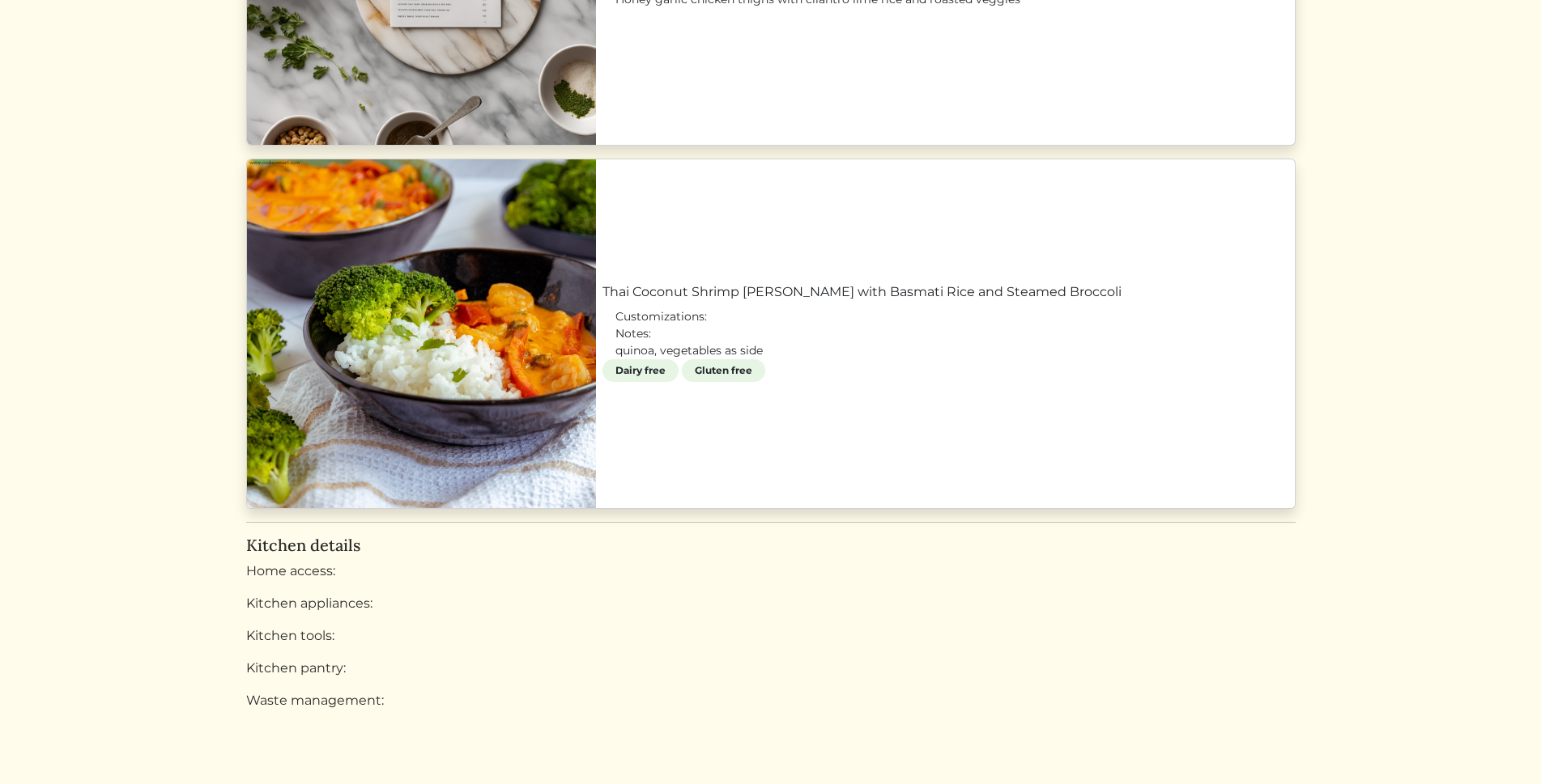
click at [603, 302] on link "Thai Coconut Shrimp Curry with Basmati Rice and Steamed Broccoli" at bounding box center [946, 292] width 686 height 19
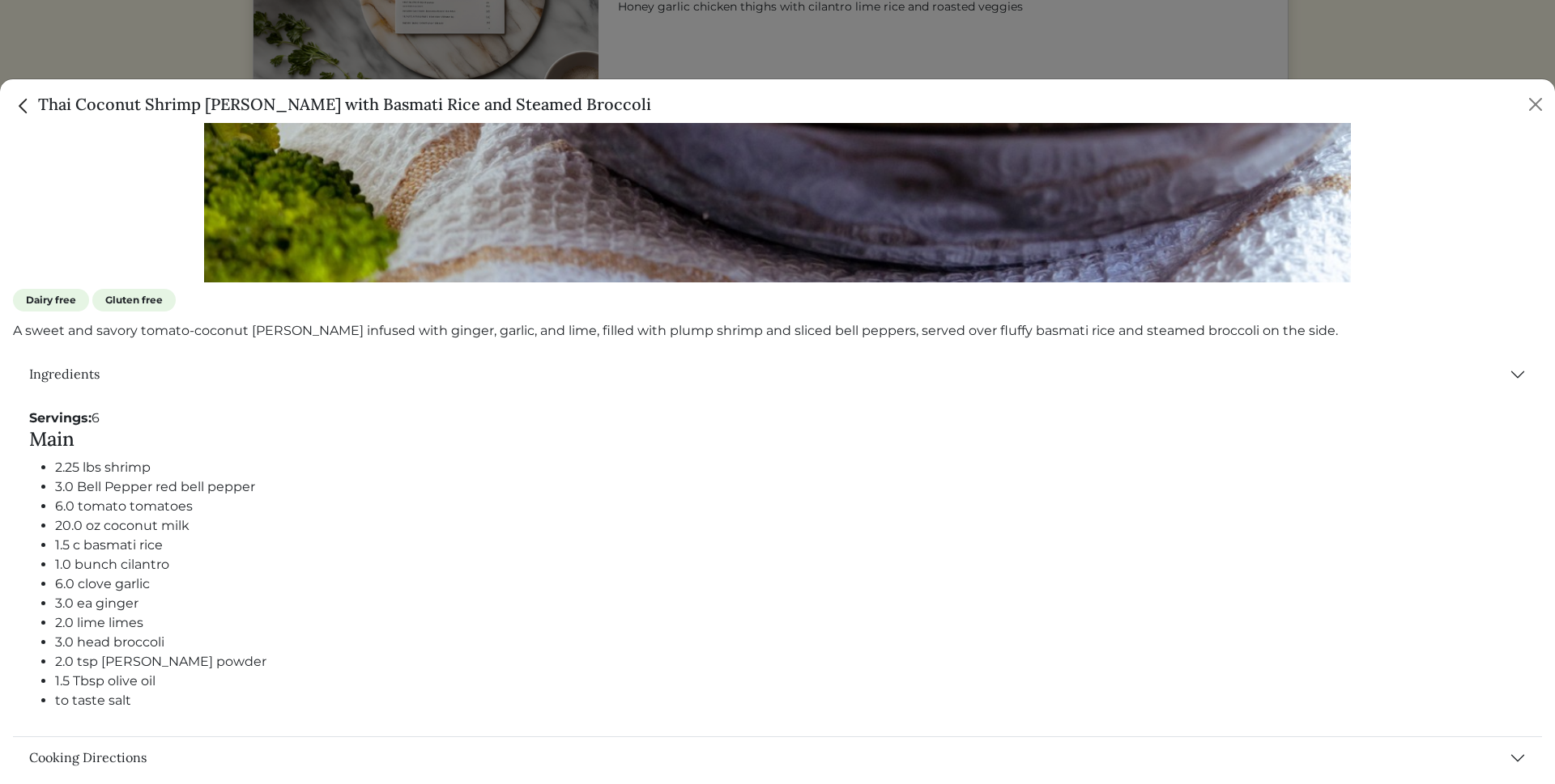
scroll to position [638, 0]
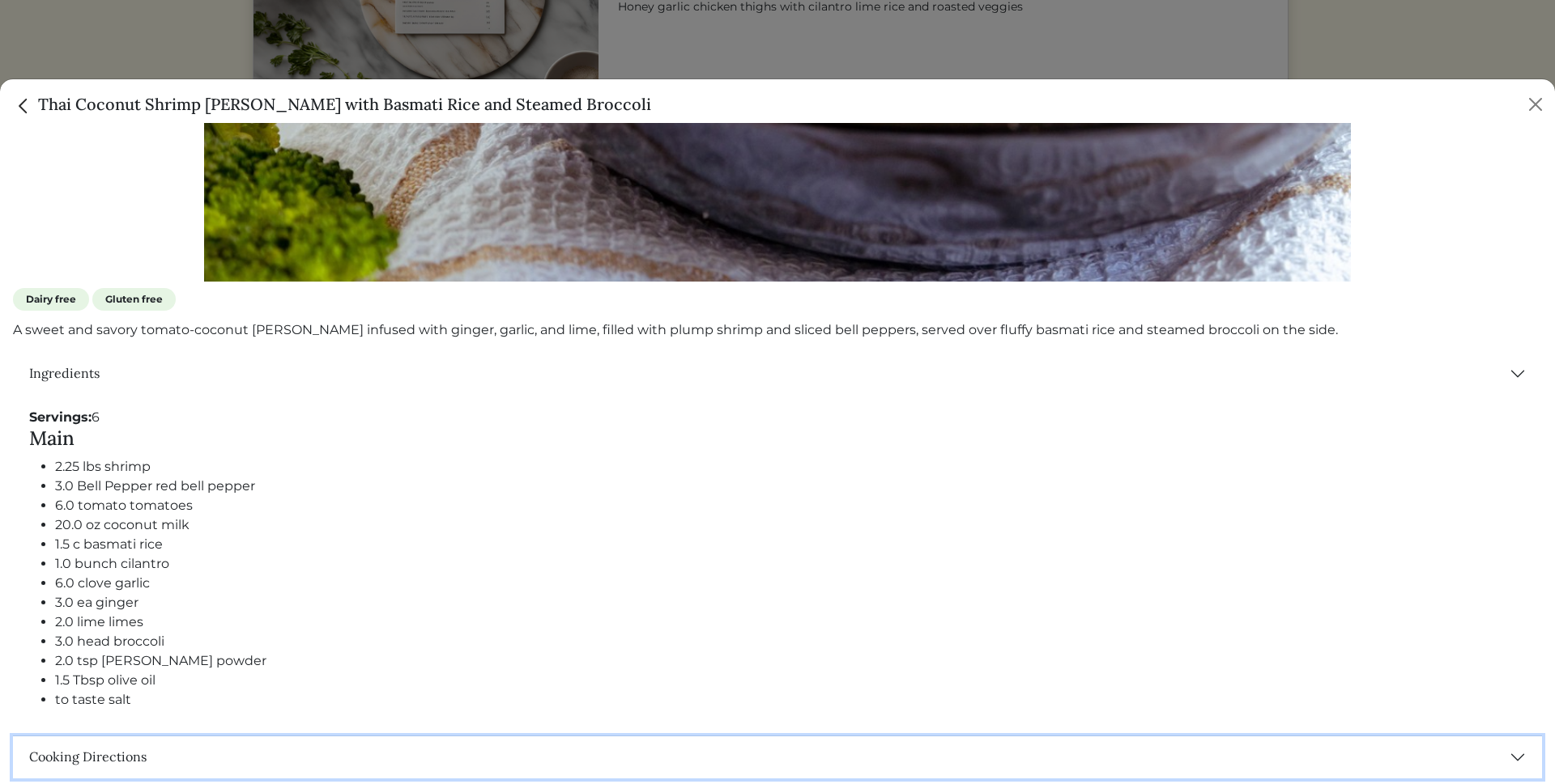
click at [1499, 749] on button "Cooking Directions" at bounding box center [777, 758] width 1529 height 42
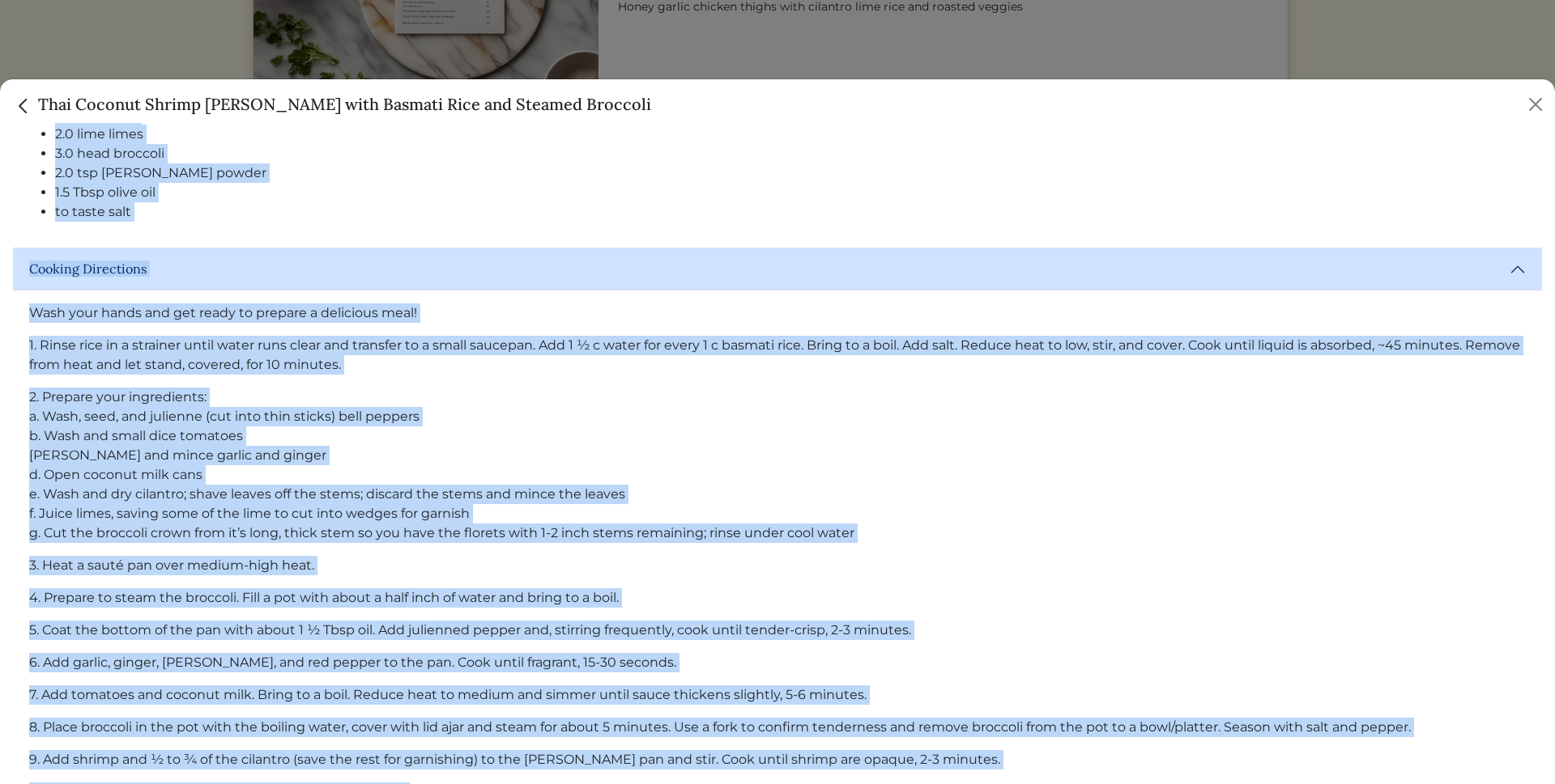
scroll to position [1305, 0]
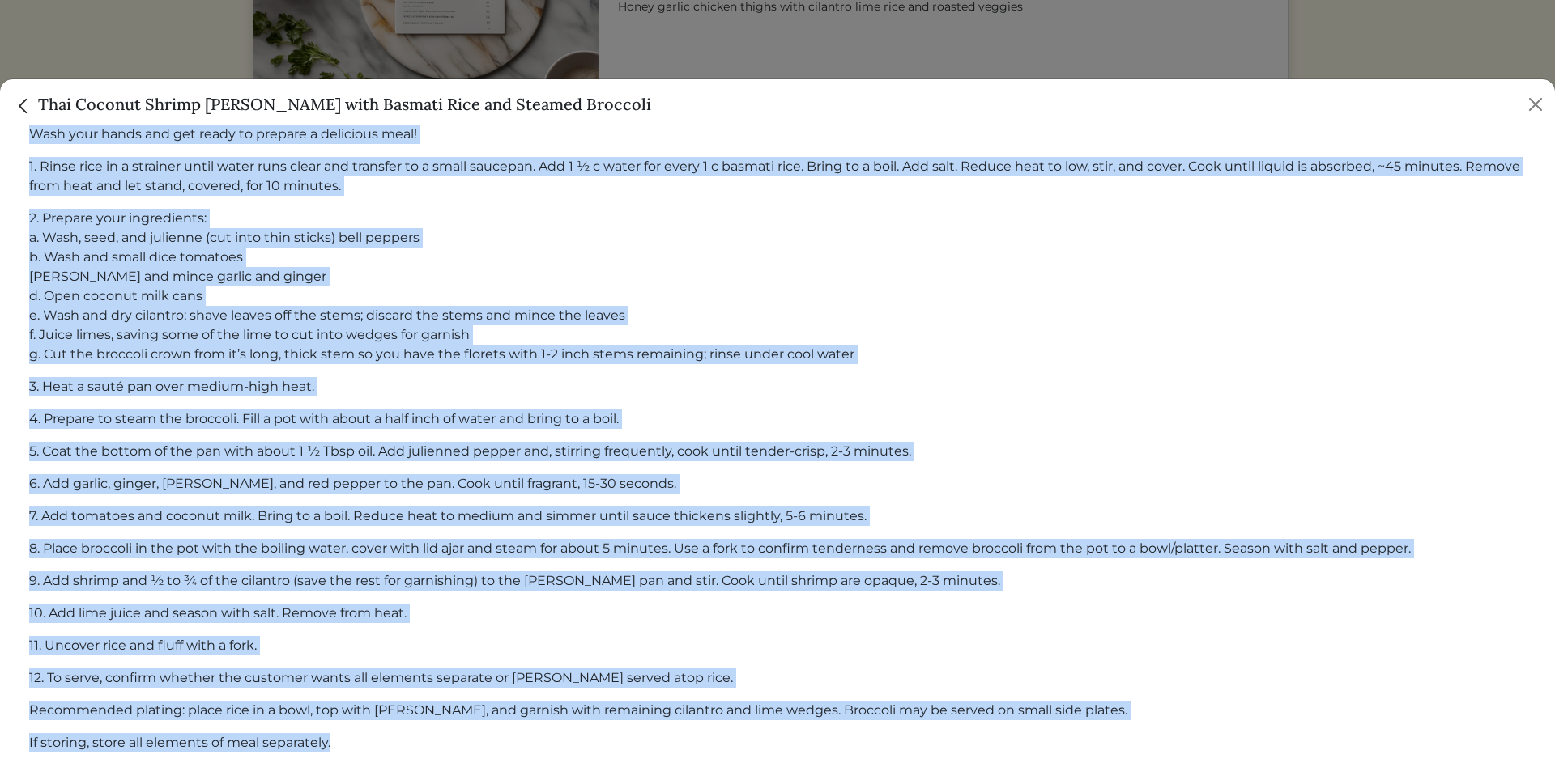
drag, startPoint x: 8, startPoint y: 307, endPoint x: 1008, endPoint y: 783, distance: 1107.5
click at [1008, 783] on div "Seafood Customer Favorites Dairy free Gluten free A sweet and savory tomato-coc…" at bounding box center [777, 453] width 1555 height 661
drag, startPoint x: 1008, startPoint y: 783, endPoint x: 1145, endPoint y: 593, distance: 234.2
drag, startPoint x: 1107, startPoint y: 368, endPoint x: 1049, endPoint y: 437, distance: 90.1
click at [1049, 442] on p "5. Coat the bottom of the pan with about 1 ½ Tbsp oil. Add julienned pepper and…" at bounding box center [777, 451] width 1497 height 19
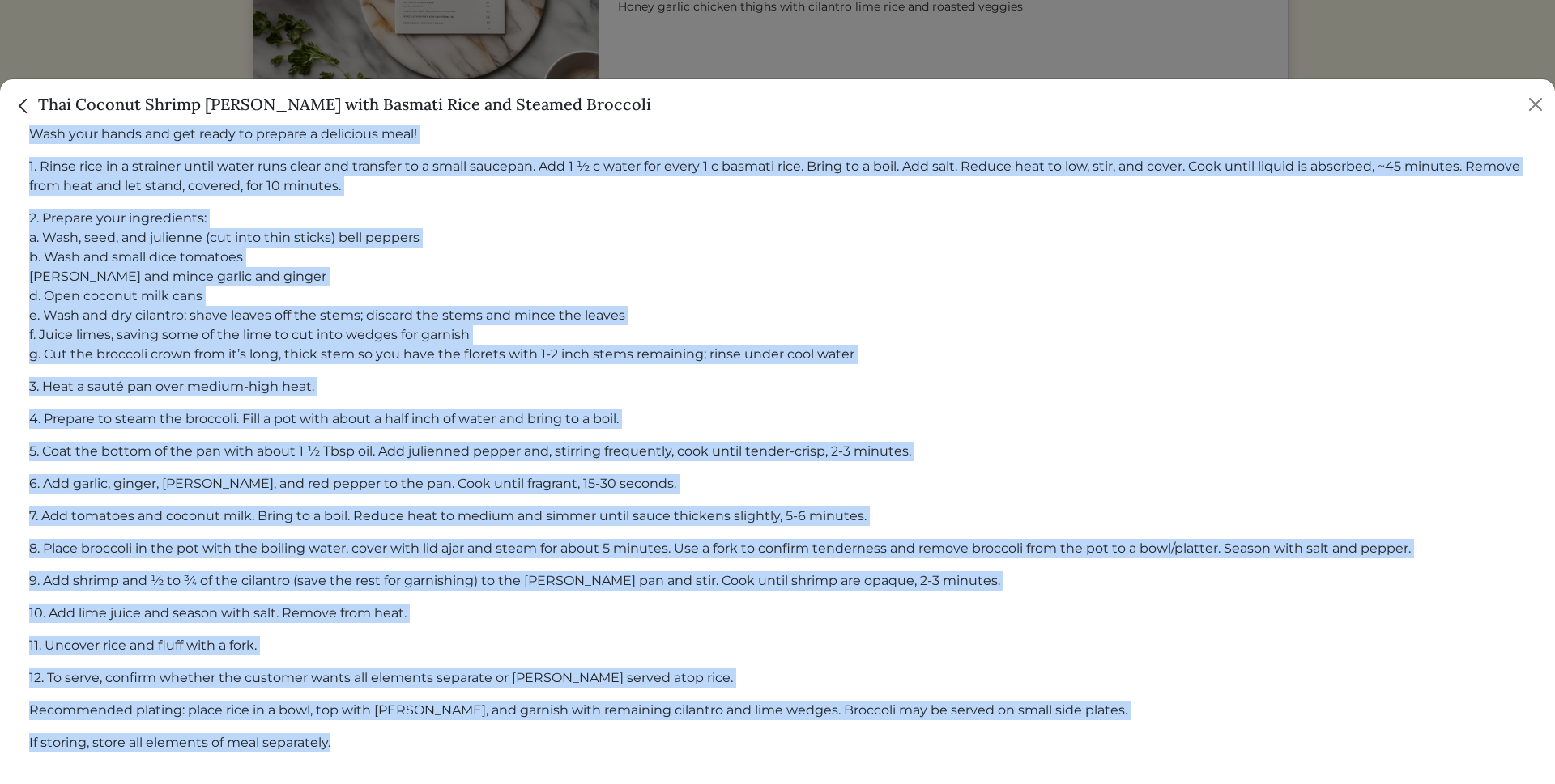
drag, startPoint x: 22, startPoint y: 454, endPoint x: 687, endPoint y: 749, distance: 727.5
click at [687, 749] on div "Ingredients Servings: 6 Main 2.25 lbs shrimp 3.0 Bell Pepper red bell pepper 6.…" at bounding box center [777, 232] width 1529 height 1093
drag, startPoint x: 687, startPoint y: 749, endPoint x: 683, endPoint y: 741, distance: 8.9
drag, startPoint x: 683, startPoint y: 741, endPoint x: 1353, endPoint y: 426, distance: 740.4
click at [1353, 426] on div "Wash your hands and get ready to prepare a delicious meal! 1. Rinse rice in a s…" at bounding box center [777, 446] width 1529 height 667
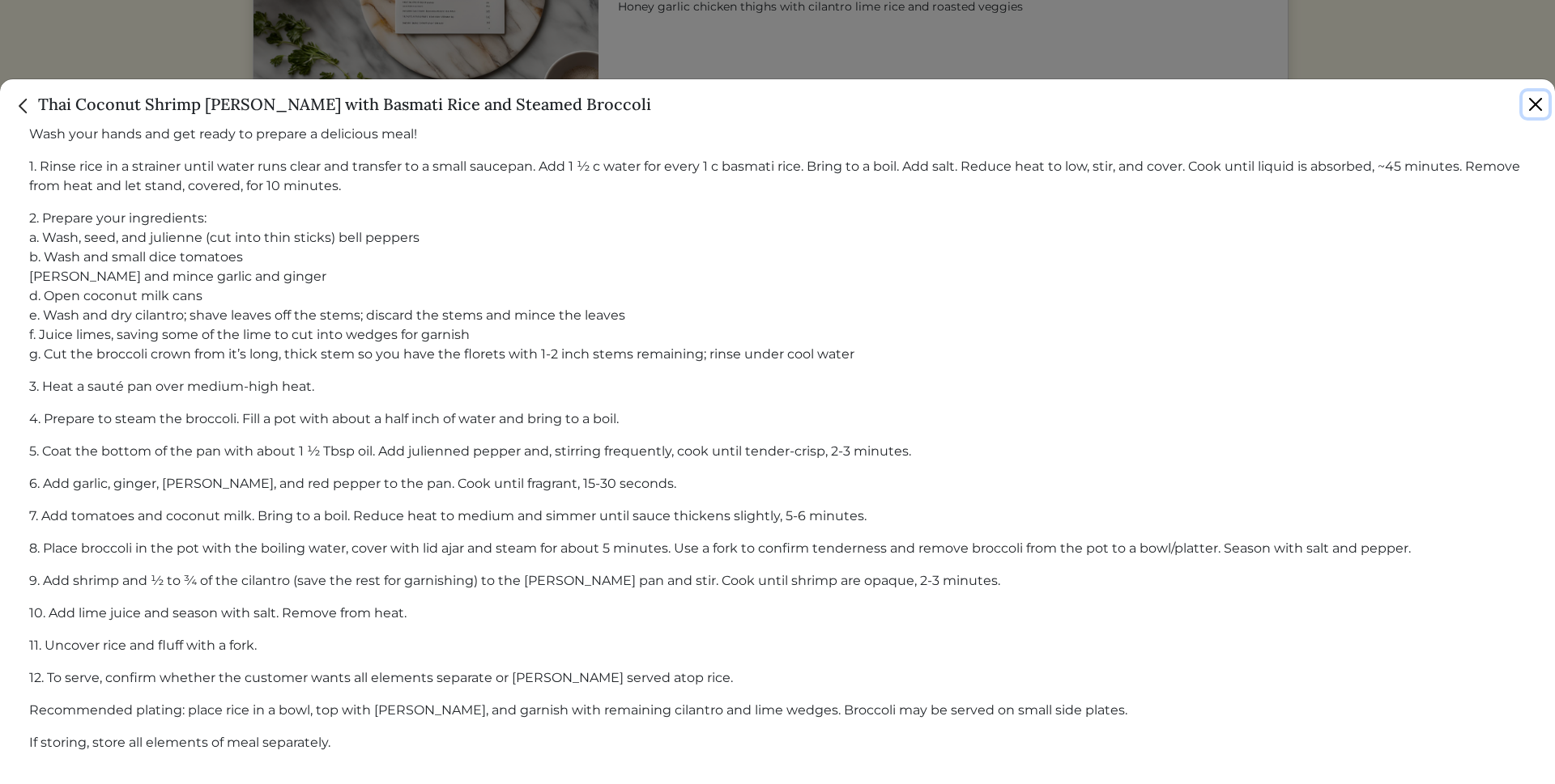
click at [1540, 92] on button "Close" at bounding box center [1535, 104] width 26 height 26
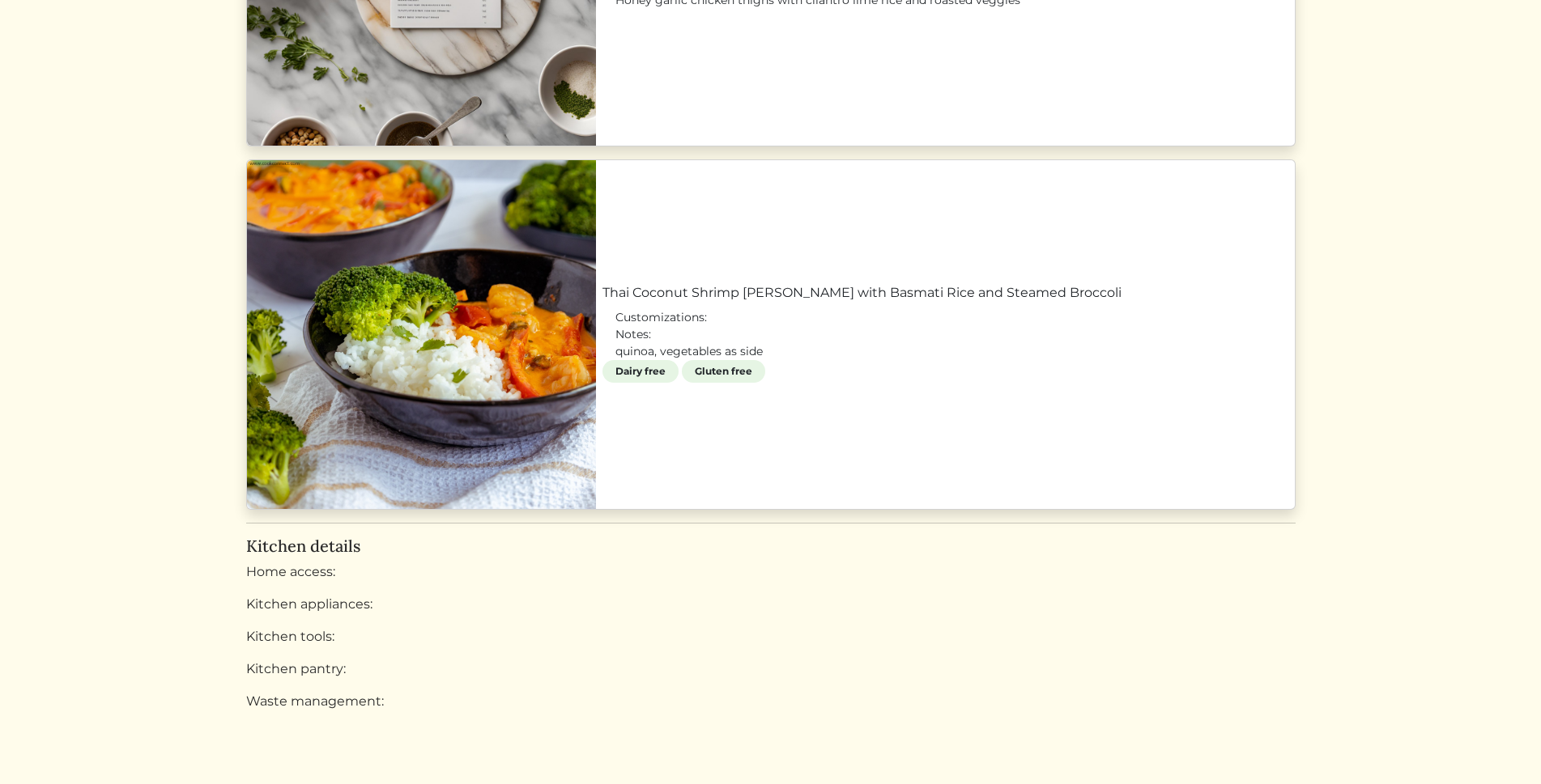
scroll to position [1672, 0]
click at [603, 302] on link "Thai Coconut Shrimp Curry with Basmati Rice and Steamed Broccoli" at bounding box center [946, 292] width 686 height 19
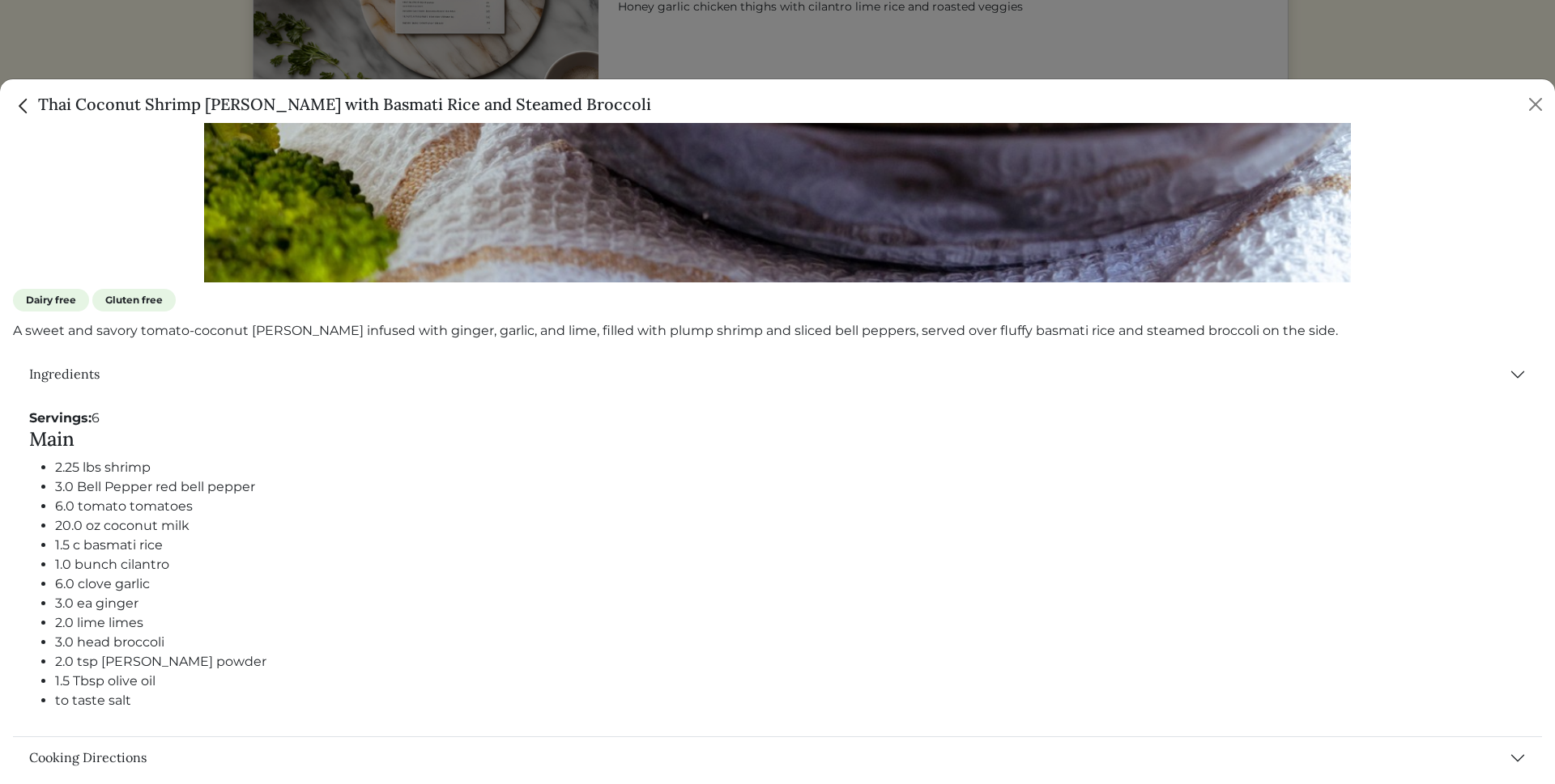
scroll to position [638, 0]
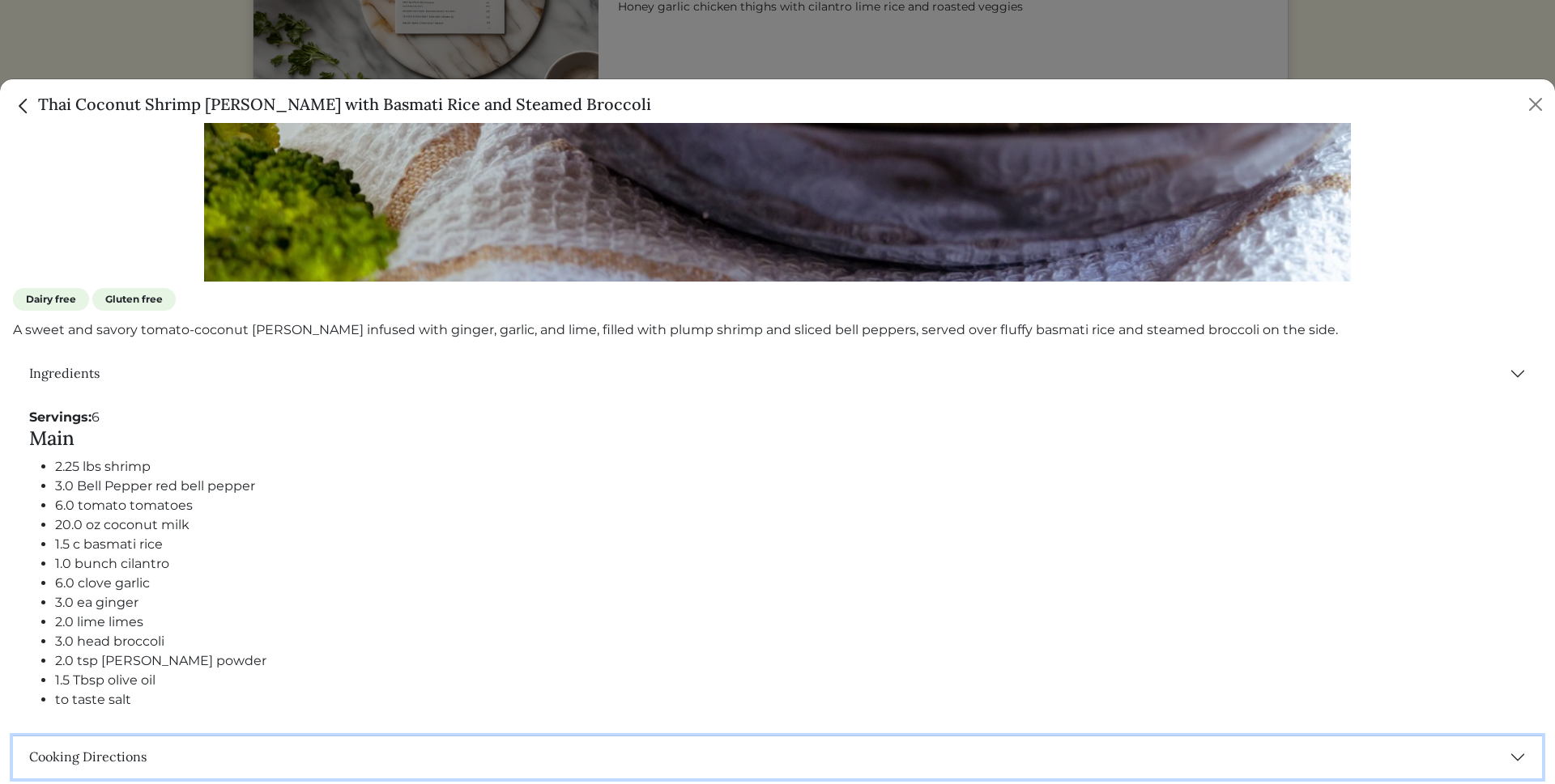
click at [1506, 747] on button "Cooking Directions" at bounding box center [777, 758] width 1529 height 42
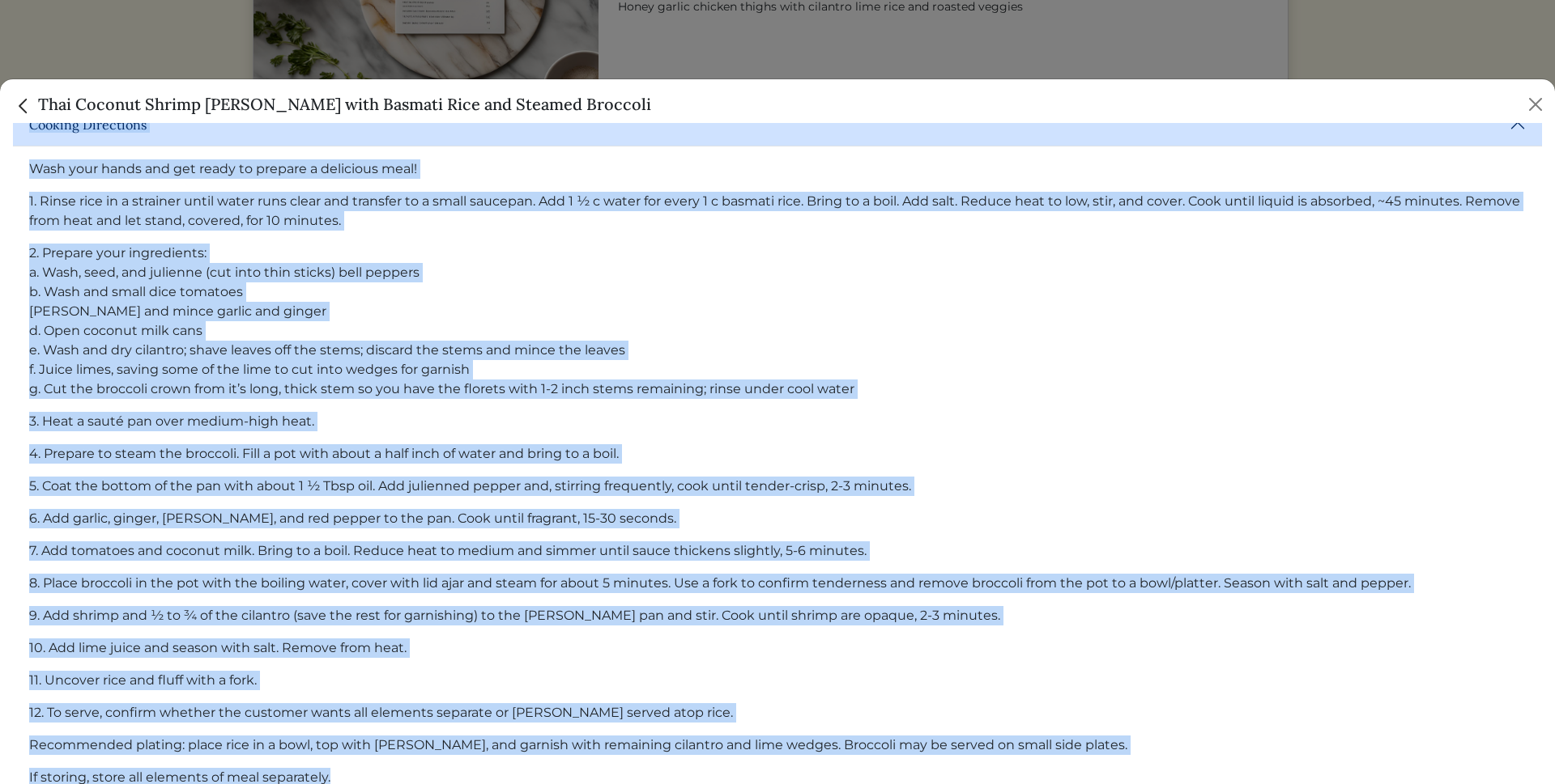
scroll to position [1305, 0]
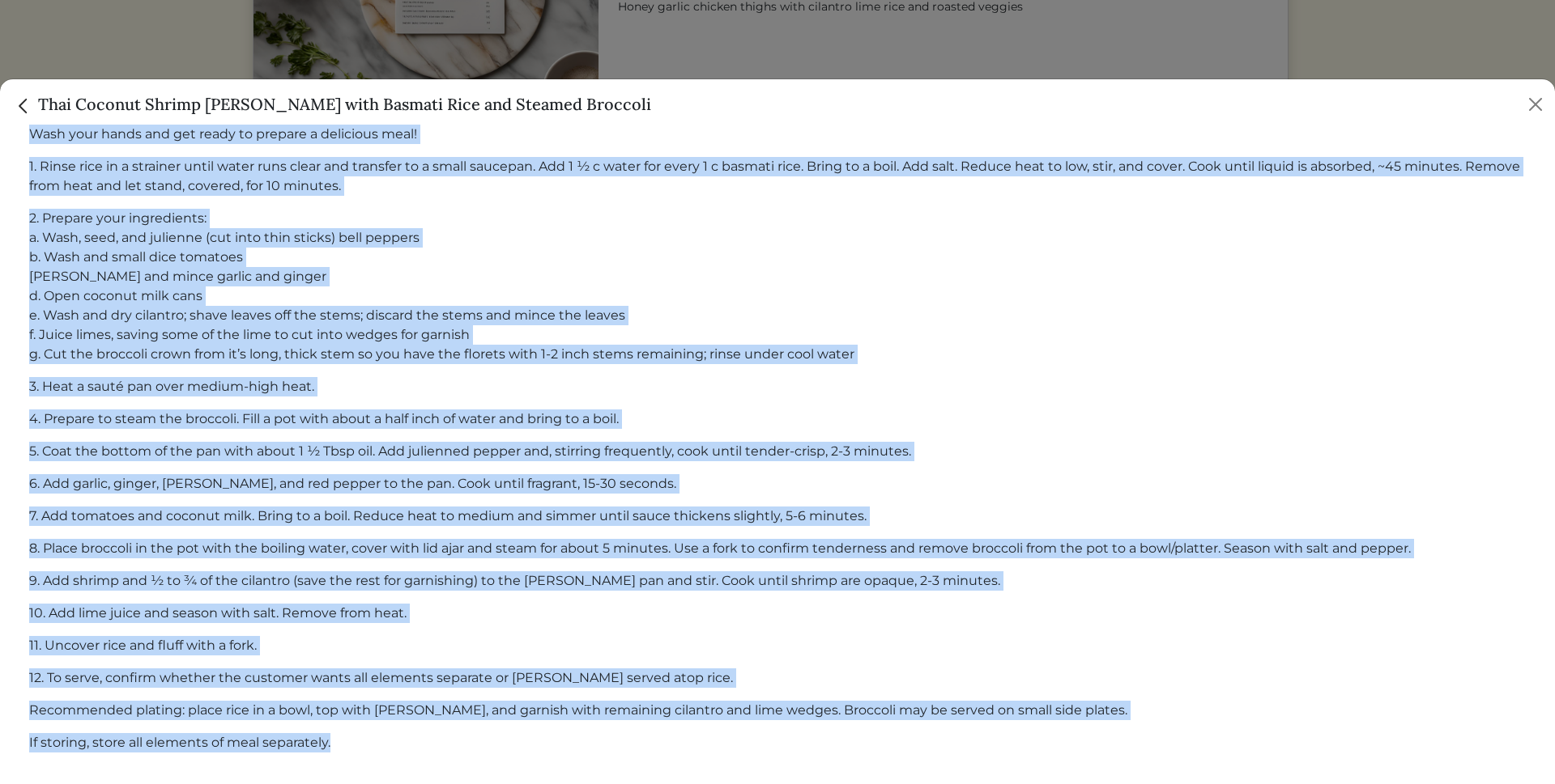
drag, startPoint x: 45, startPoint y: 462, endPoint x: 663, endPoint y: 776, distance: 693.2
click at [663, 776] on div "Seafood Customer Favorites Dairy free Gluten free A sweet and savory tomato-coc…" at bounding box center [777, 453] width 1555 height 661
drag, startPoint x: 1152, startPoint y: 676, endPoint x: 1055, endPoint y: 475, distance: 223.2
click at [1055, 475] on p "6. Add garlic, ginger, curry, and red pepper to the pan. Cook until fragrant, 1…" at bounding box center [777, 483] width 1497 height 19
drag, startPoint x: 4, startPoint y: 495, endPoint x: 1010, endPoint y: 783, distance: 1046.4
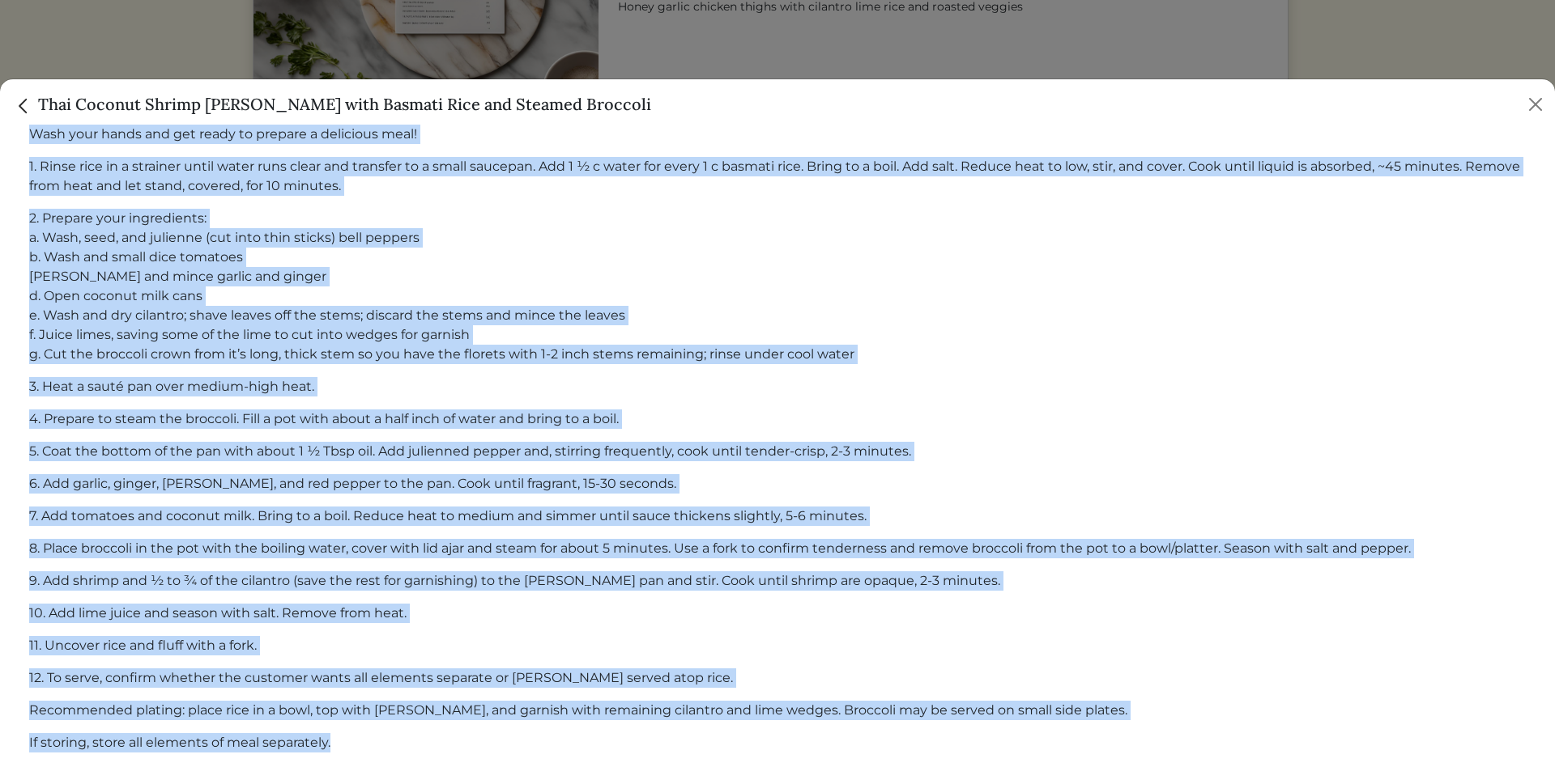
click at [1010, 783] on div "Seafood Customer Favorites Dairy free Gluten free A sweet and savory tomato-coc…" at bounding box center [777, 453] width 1555 height 661
click at [1532, 103] on button "Close" at bounding box center [1535, 104] width 26 height 26
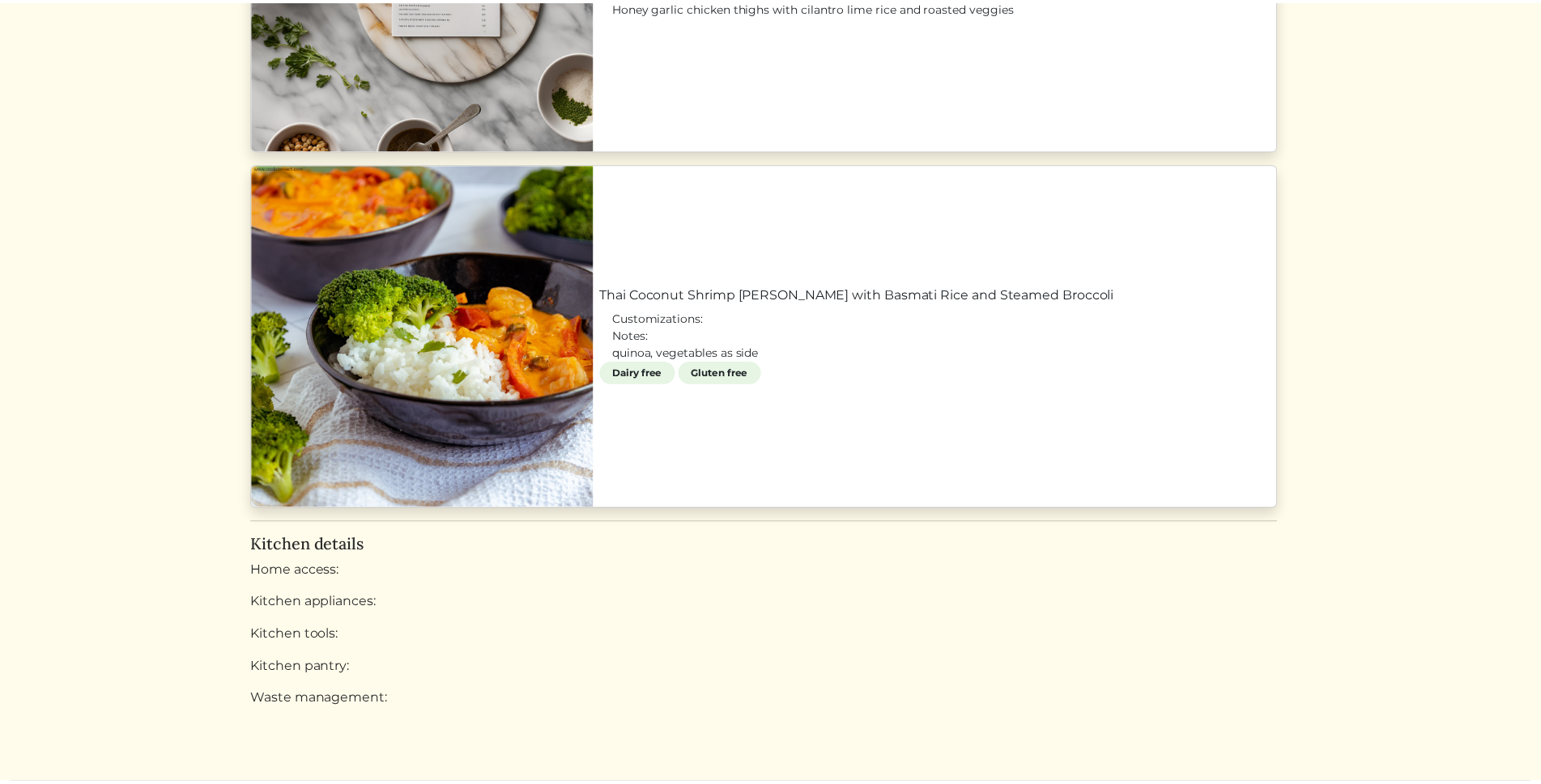
scroll to position [1298, 0]
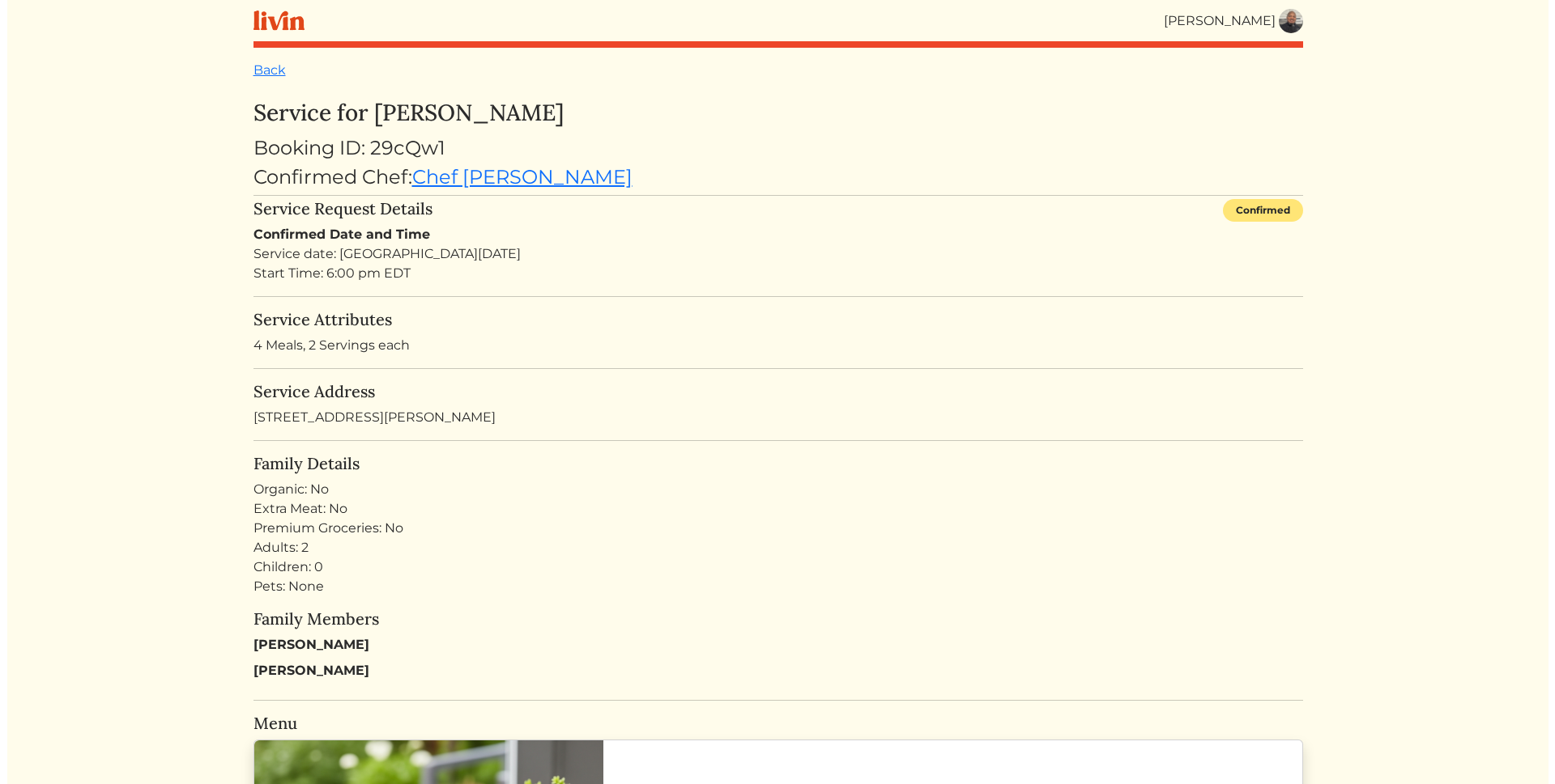
scroll to position [1654, 0]
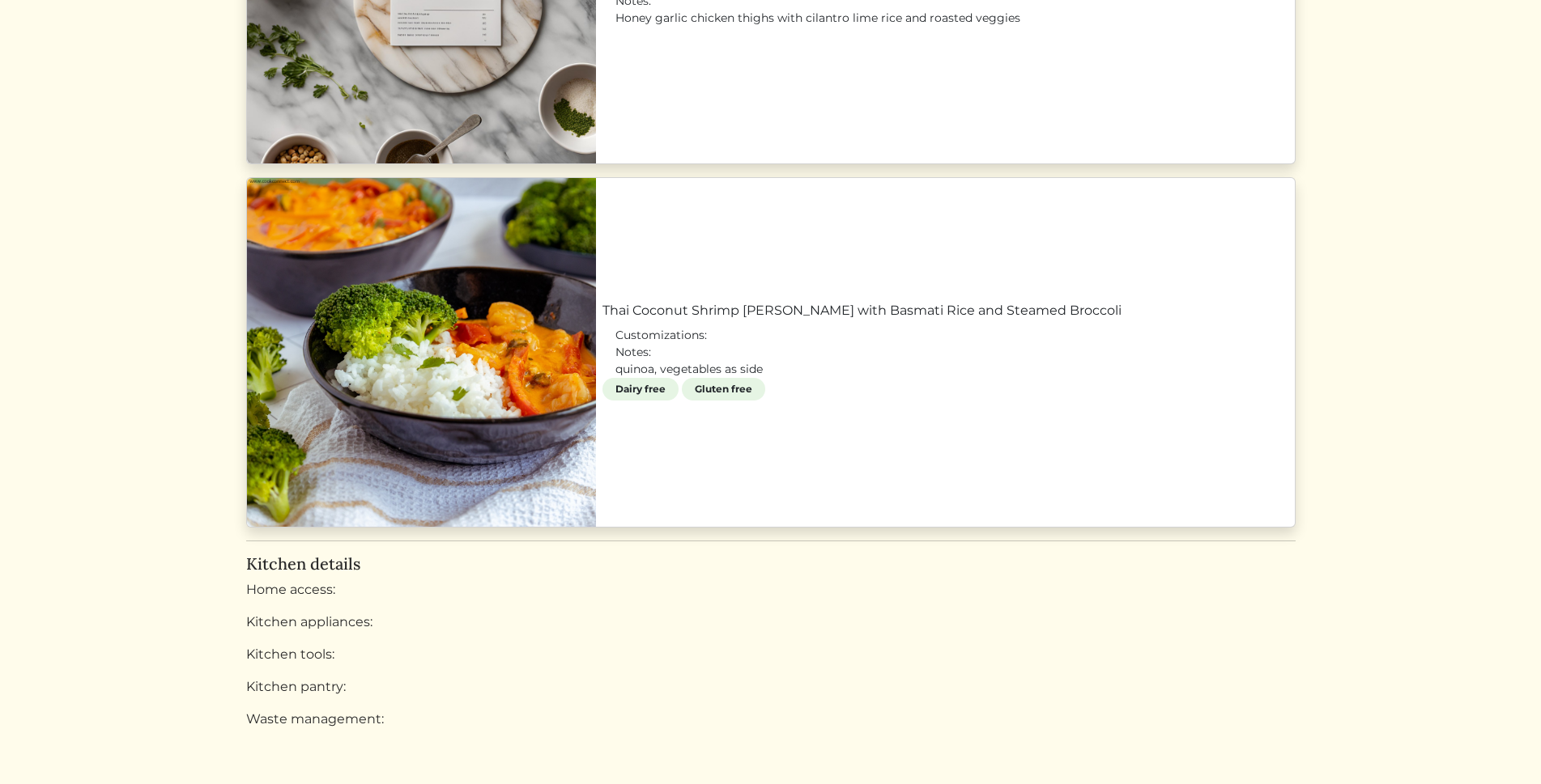
click at [807, 321] on link "Thai Coconut Shrimp Curry with Basmati Rice and Steamed Broccoli" at bounding box center [946, 310] width 686 height 19
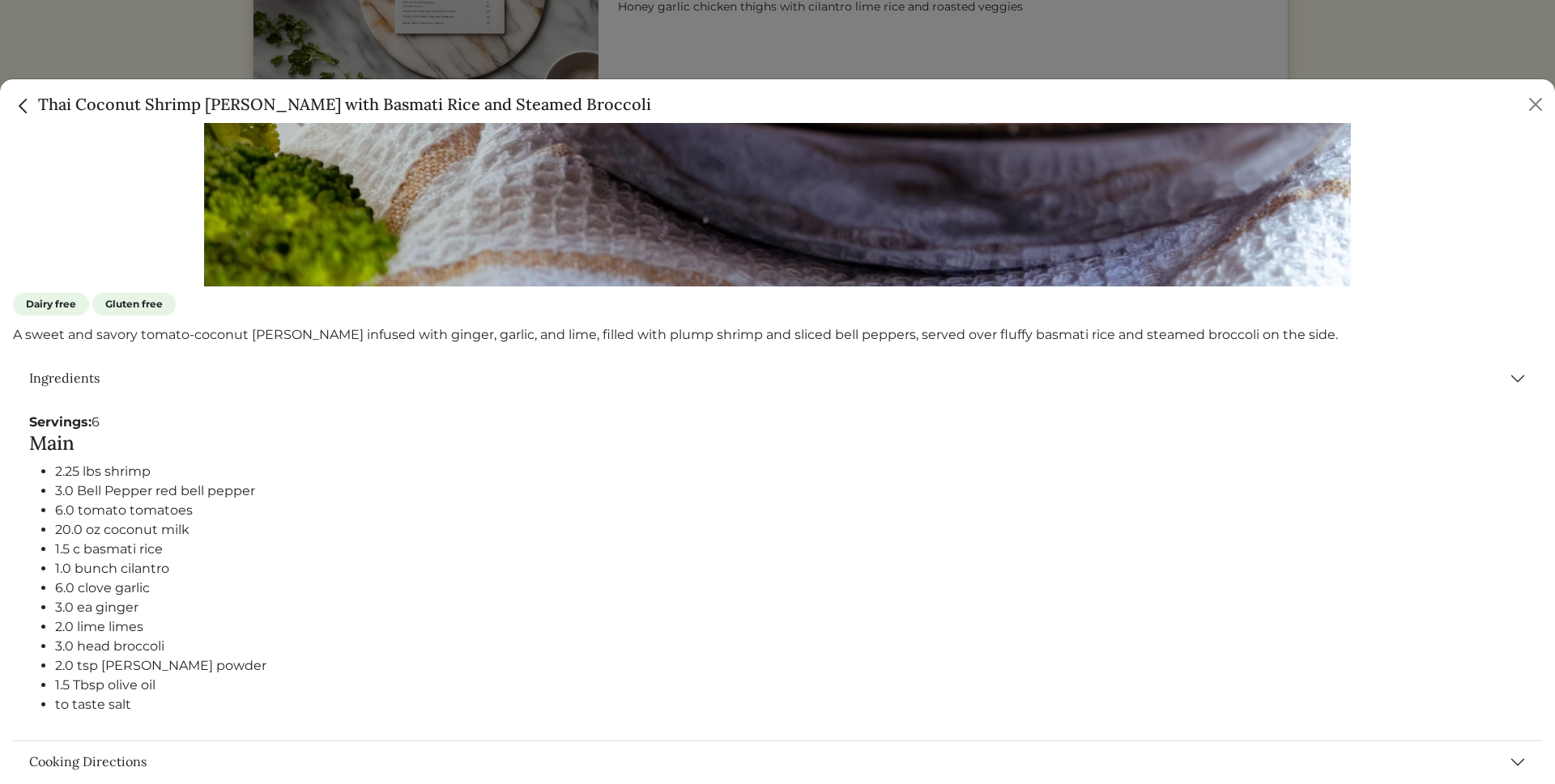
scroll to position [638, 0]
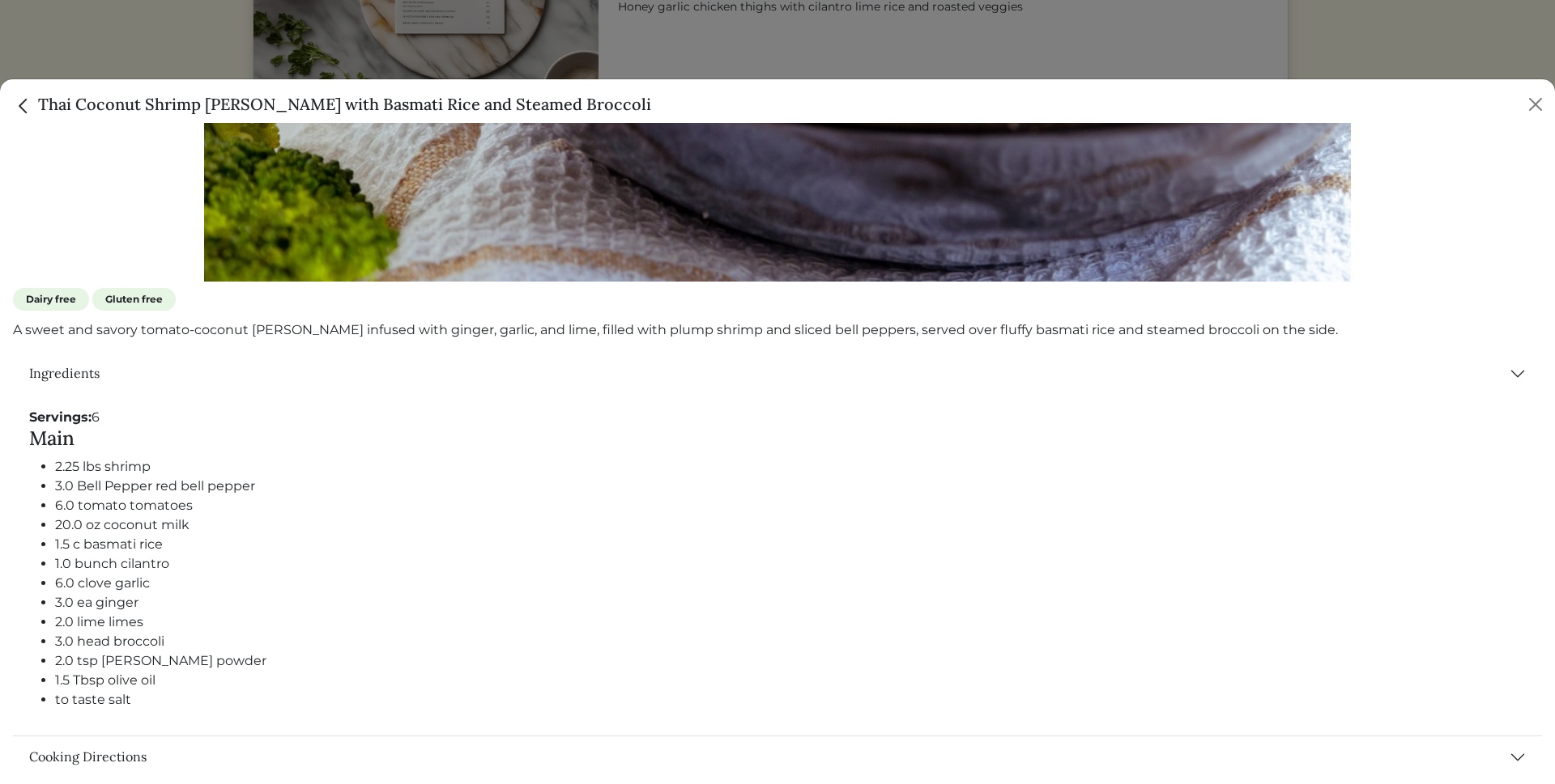
drag, startPoint x: 487, startPoint y: 577, endPoint x: 1097, endPoint y: 549, distance: 610.6
click at [1097, 554] on li "1.0 bunch cilantro" at bounding box center [790, 563] width 1470 height 19
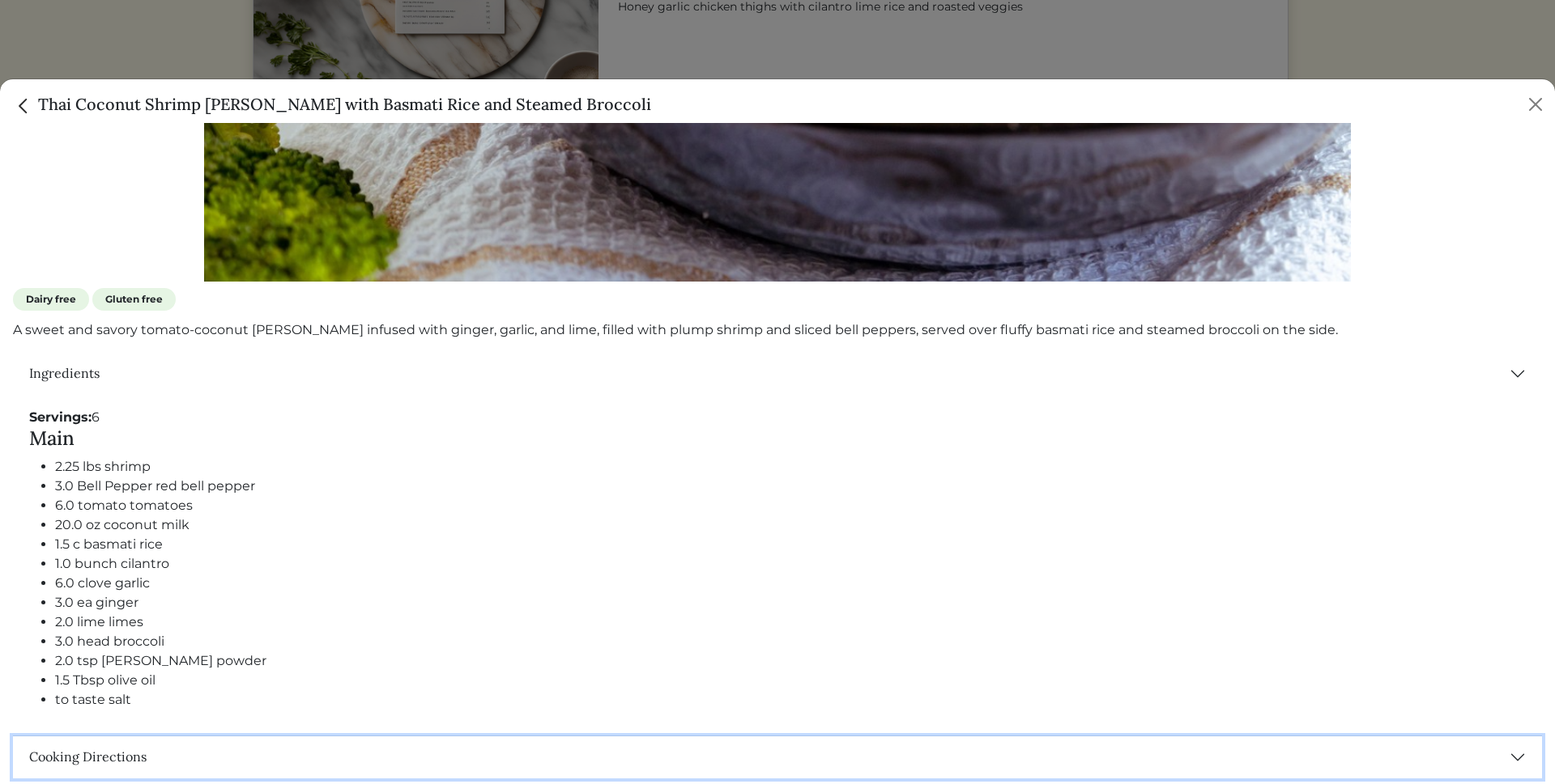
click at [1502, 751] on button "Cooking Directions" at bounding box center [777, 758] width 1529 height 42
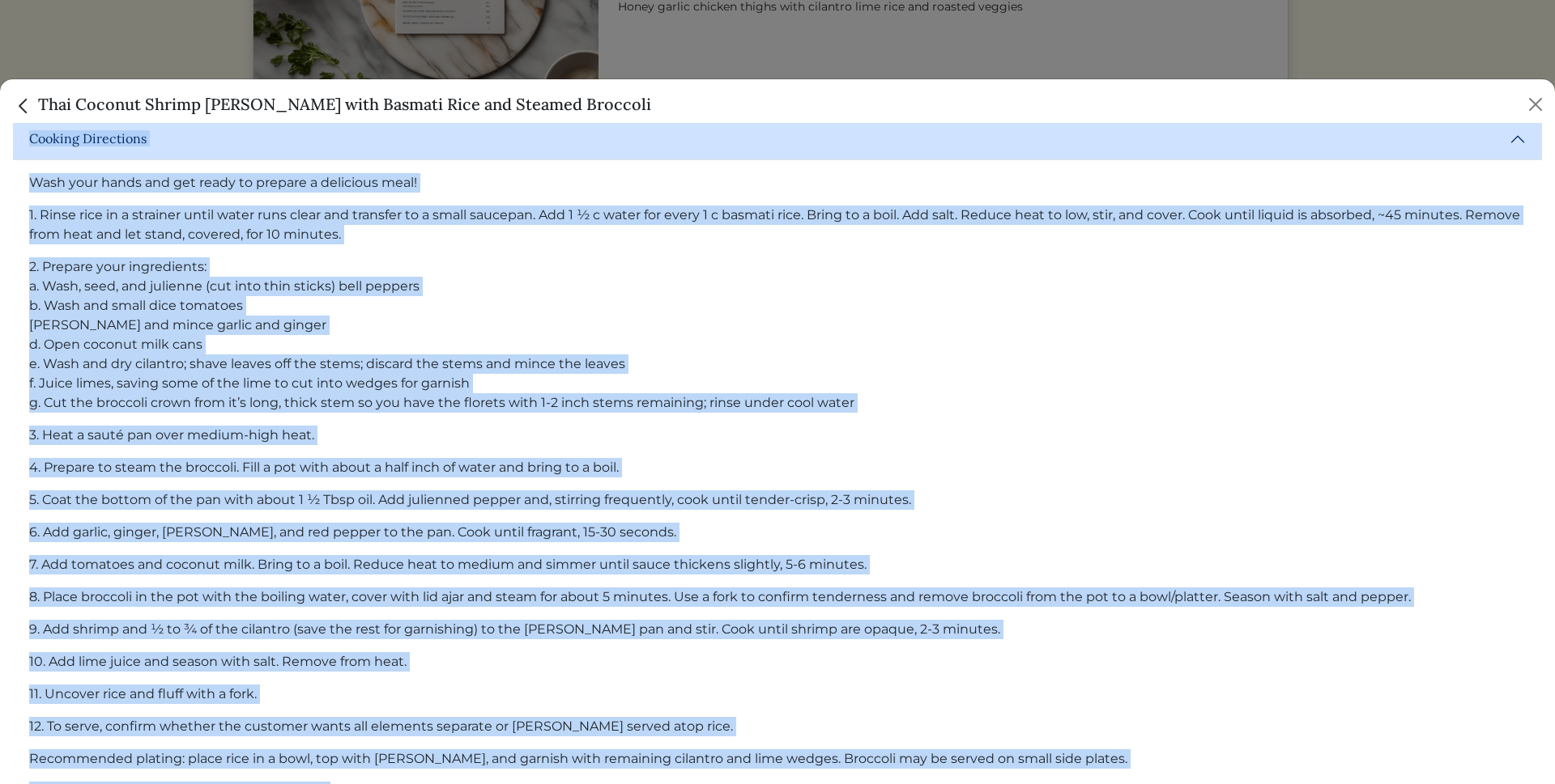
scroll to position [1305, 0]
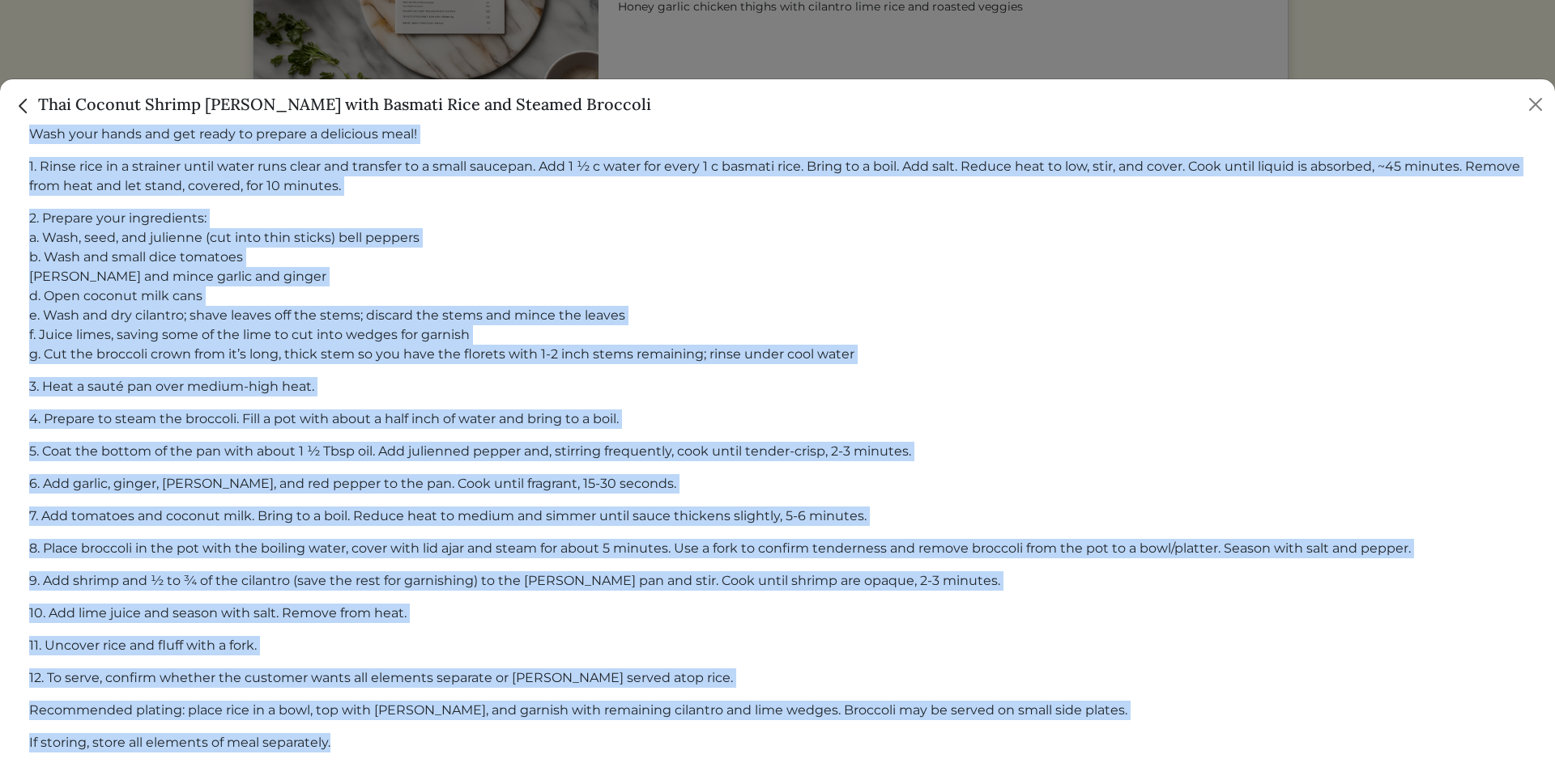
drag, startPoint x: 29, startPoint y: 419, endPoint x: 1073, endPoint y: 760, distance: 1098.3
click at [1073, 760] on div "Ingredients Servings: 6 Main 2.25 lbs shrimp 3.0 Bell Pepper red bell pepper 6.…" at bounding box center [777, 232] width 1529 height 1093
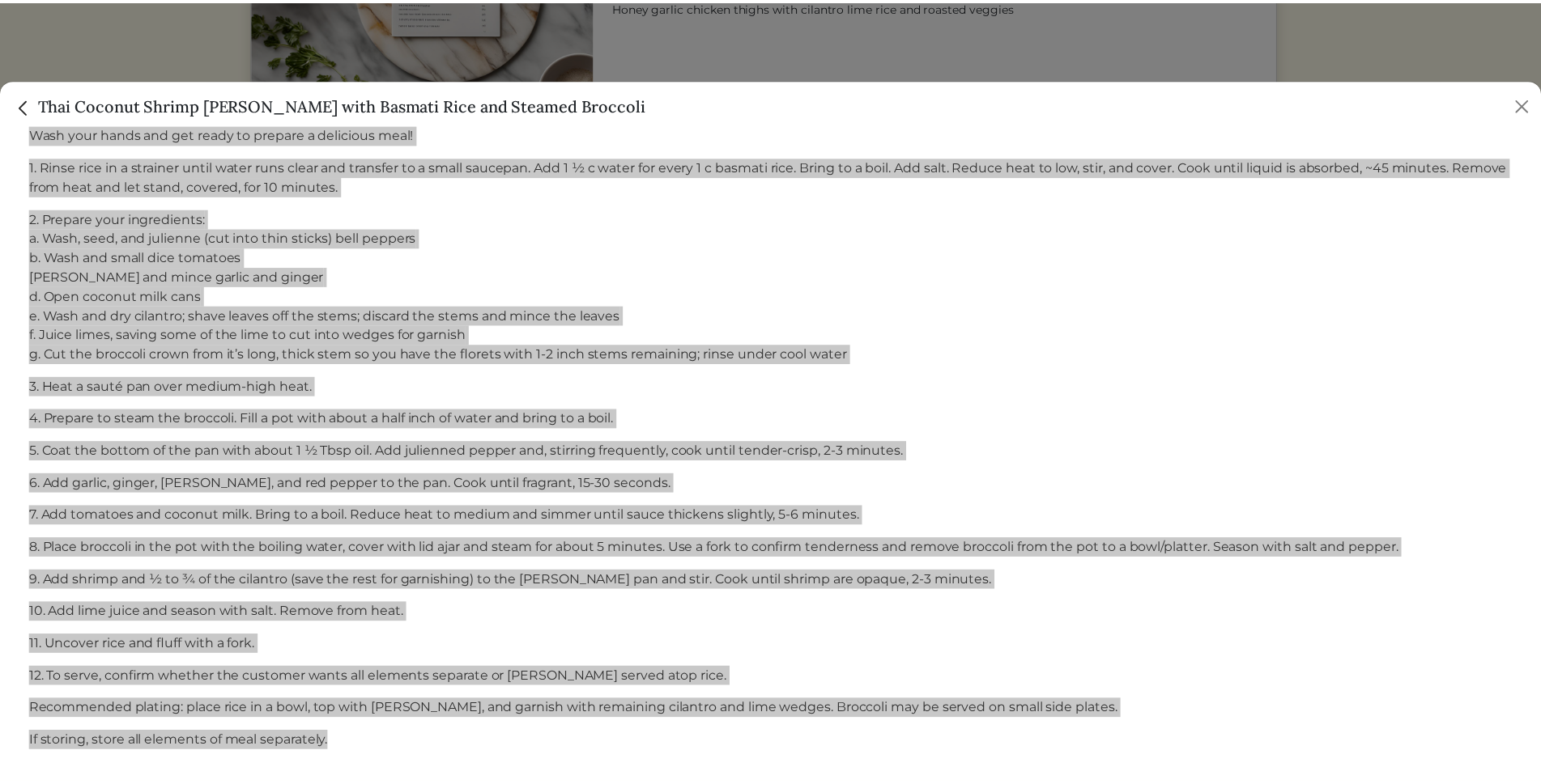
scroll to position [1229, 0]
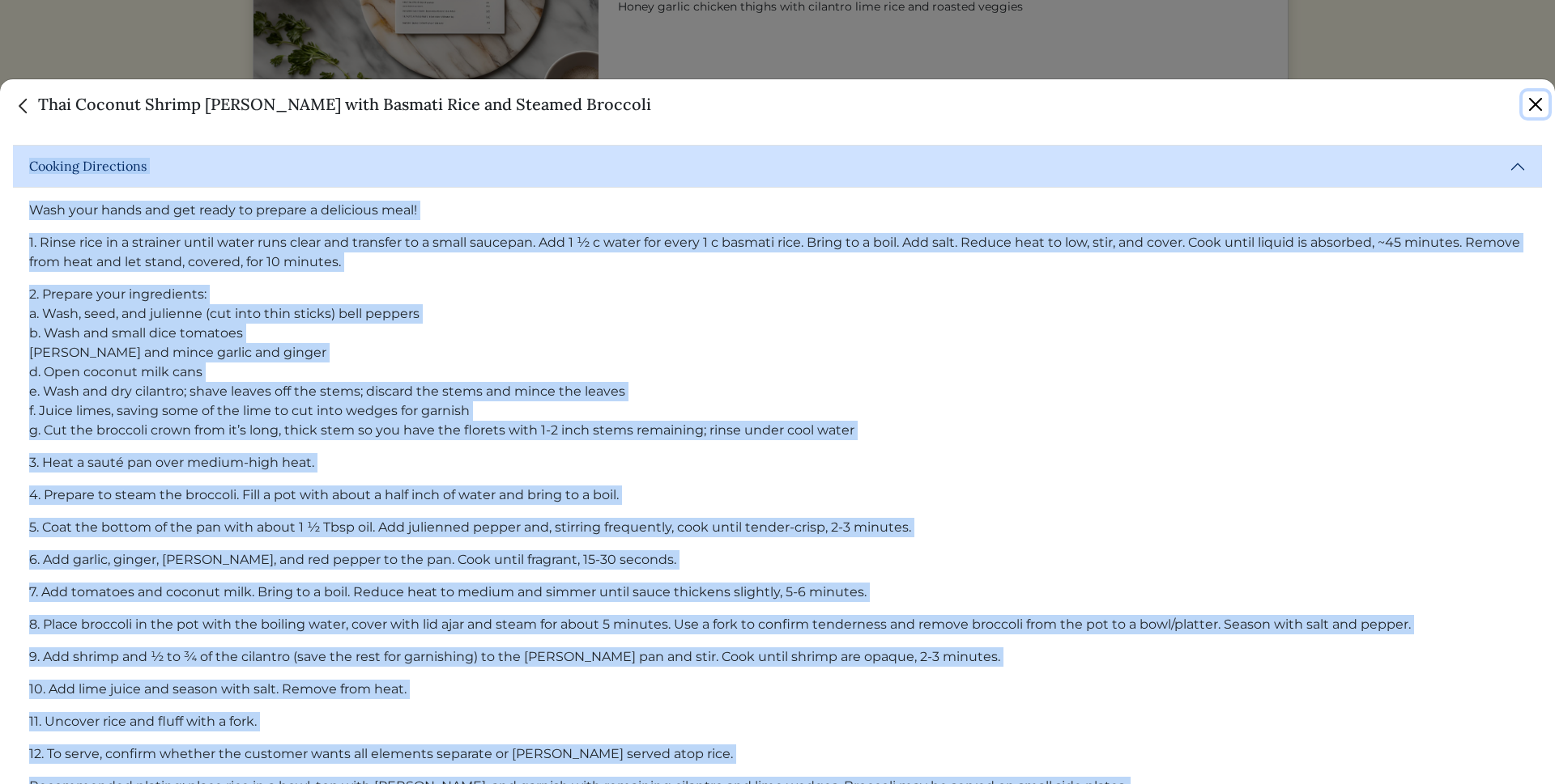
click at [1534, 100] on button "Close" at bounding box center [1535, 104] width 26 height 26
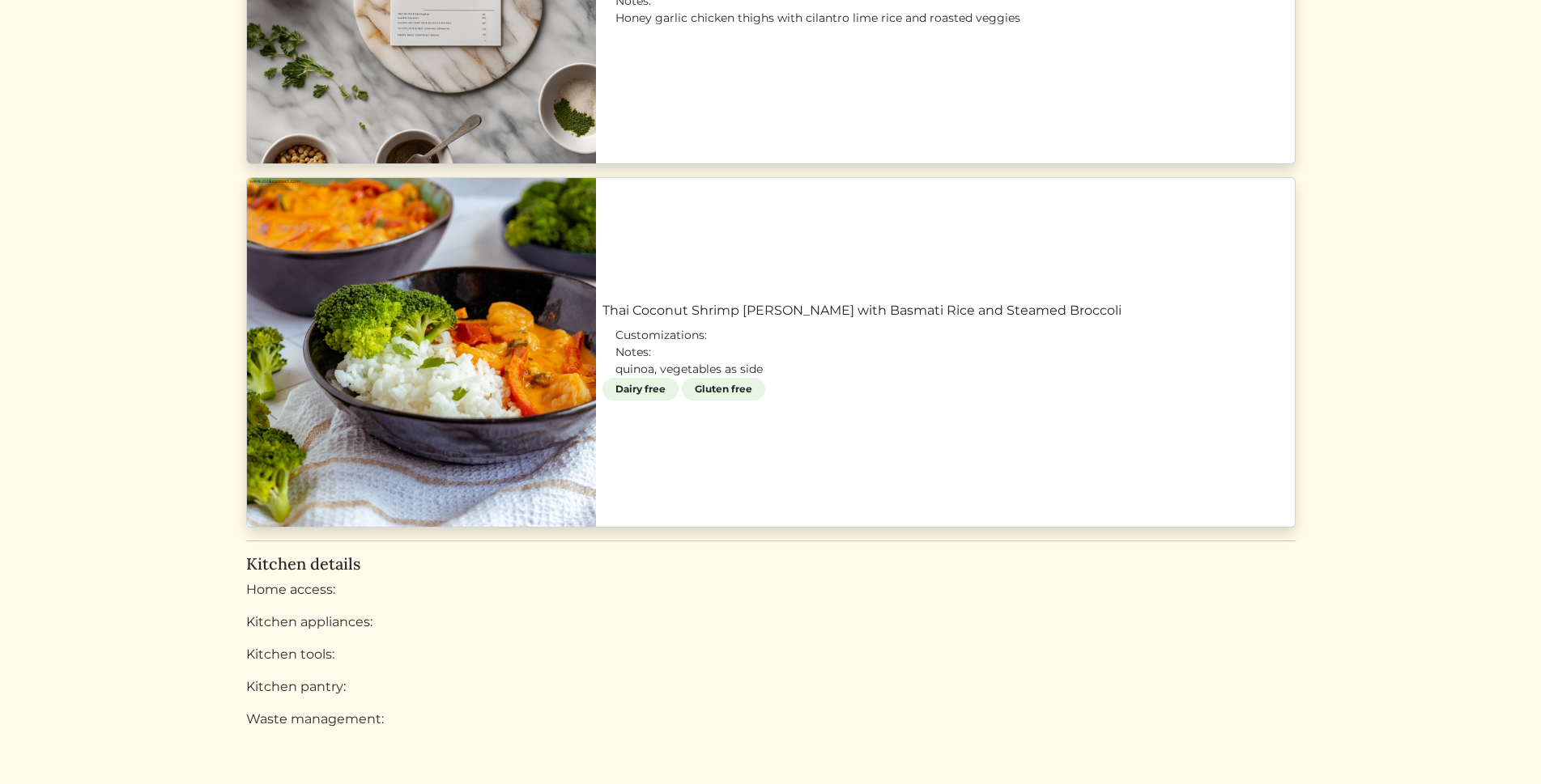
scroll to position [1222, 0]
